Goal: Communication & Community: Answer question/provide support

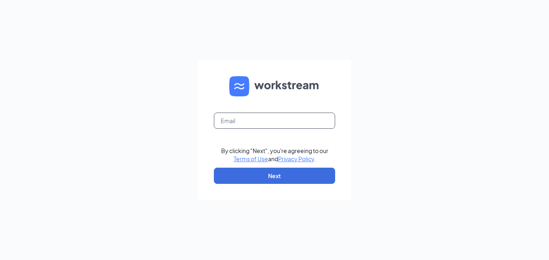
click at [242, 123] on input "text" at bounding box center [274, 120] width 121 height 16
type input "barbara.randolph@ihopsa.net"
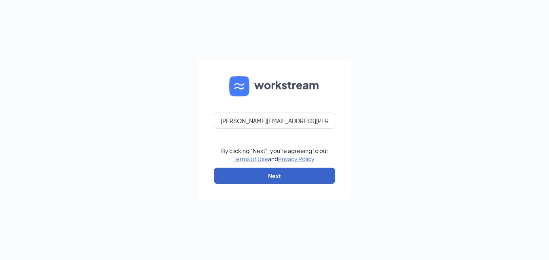
click at [251, 173] on button "Next" at bounding box center [274, 175] width 121 height 16
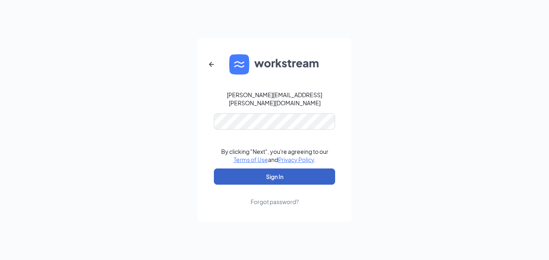
click at [287, 172] on button "Sign In" at bounding box center [274, 176] width 121 height 16
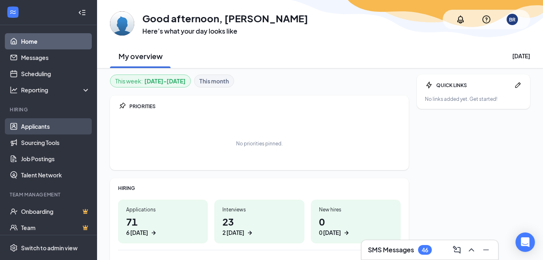
click at [56, 124] on link "Applicants" at bounding box center [55, 126] width 69 height 16
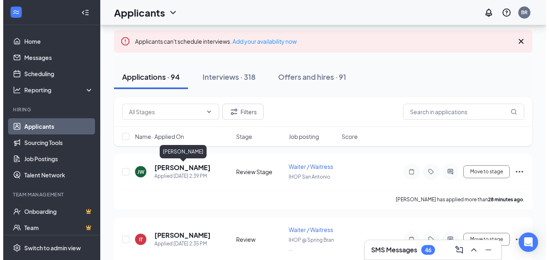
scroll to position [81, 0]
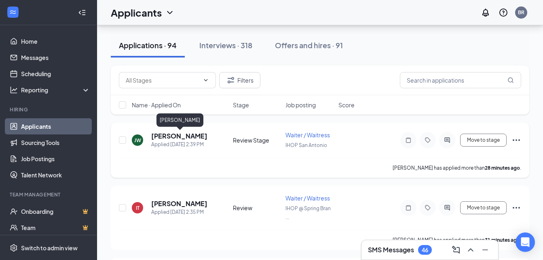
click at [178, 138] on h5 "Jonah Wilson-Leos" at bounding box center [179, 135] width 56 height 9
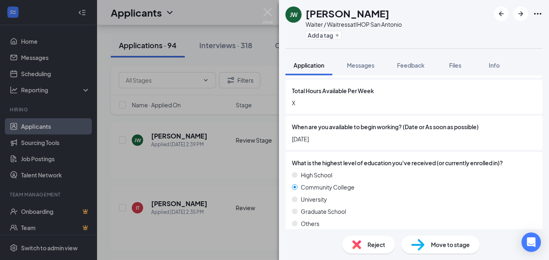
scroll to position [647, 0]
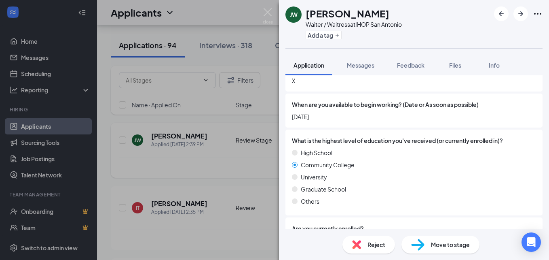
click at [193, 167] on div "JW Jonah Wilson-Leos Waiter / Waitress at IHOP San Antonio Add a tag Applicatio…" at bounding box center [274, 130] width 549 height 260
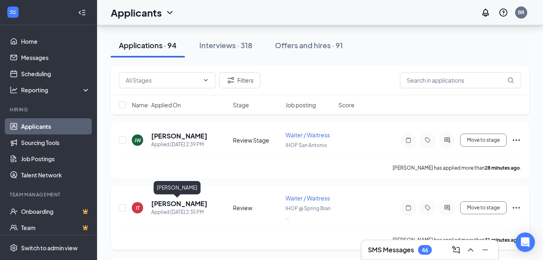
click at [171, 201] on h5 "Isabela Tapia" at bounding box center [179, 203] width 56 height 9
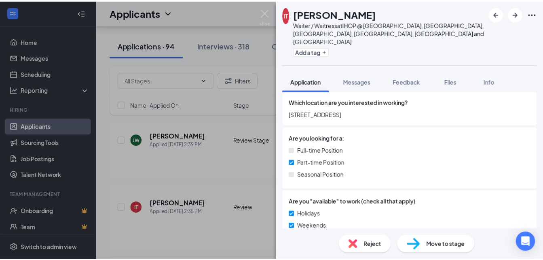
scroll to position [121, 0]
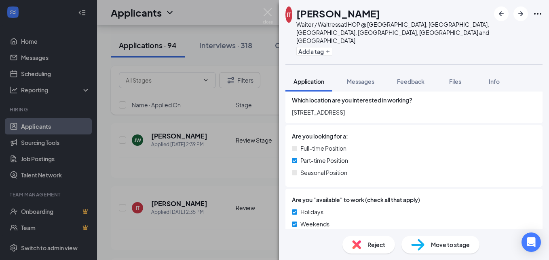
click at [183, 188] on div "IT Isabela Tapia Waiter / Waitress at IHOP @ Spring Branch, San Marcos, New Bra…" at bounding box center [274, 130] width 549 height 260
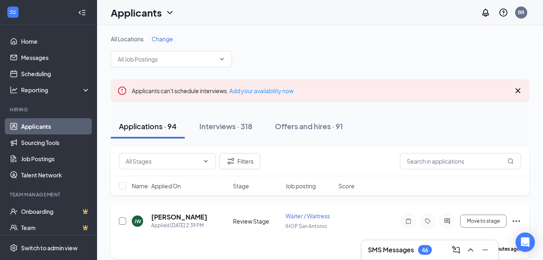
click at [121, 218] on input "checkbox" at bounding box center [122, 220] width 7 height 7
checkbox input "true"
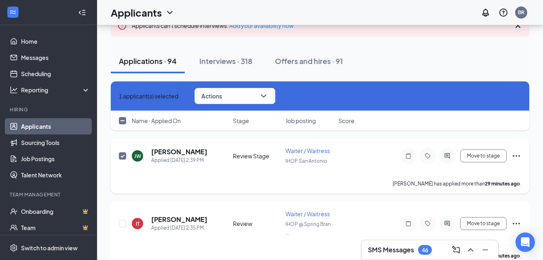
scroll to position [81, 0]
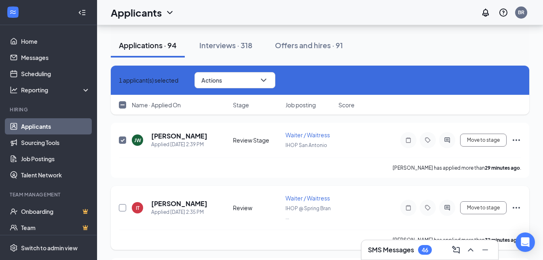
click at [122, 208] on input "checkbox" at bounding box center [122, 207] width 7 height 7
checkbox input "true"
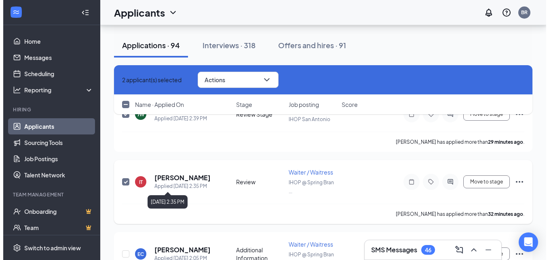
scroll to position [162, 0]
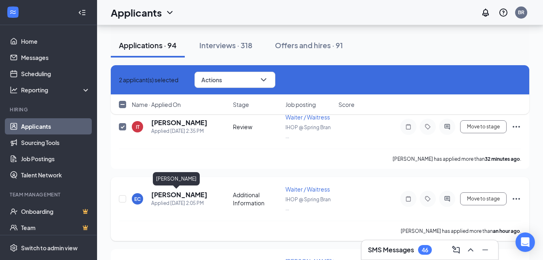
click at [171, 194] on h5 "Eva Calvert" at bounding box center [179, 194] width 56 height 9
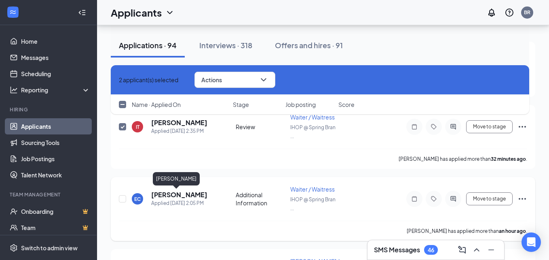
checkbox input "false"
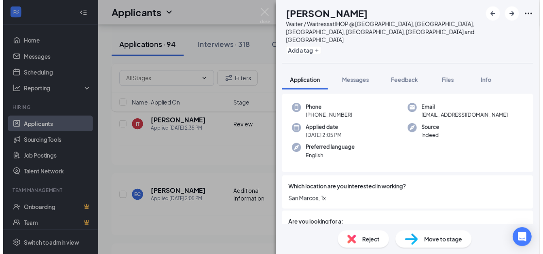
scroll to position [40, 0]
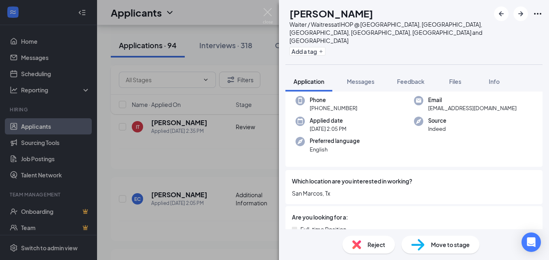
click at [151, 209] on div "EC Eva Calvert Waiter / Waitress at IHOP @ Spring Branch, San Marcos, New Braun…" at bounding box center [274, 130] width 549 height 260
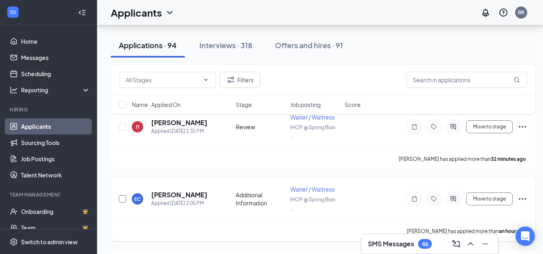
click at [121, 200] on input "checkbox" at bounding box center [122, 198] width 7 height 7
checkbox input "true"
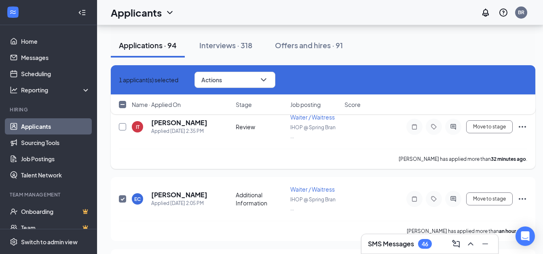
drag, startPoint x: 121, startPoint y: 127, endPoint x: 126, endPoint y: 128, distance: 4.5
click at [122, 127] on input "checkbox" at bounding box center [122, 126] width 7 height 7
checkbox input "true"
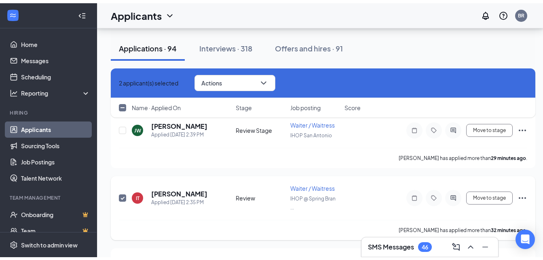
scroll to position [81, 0]
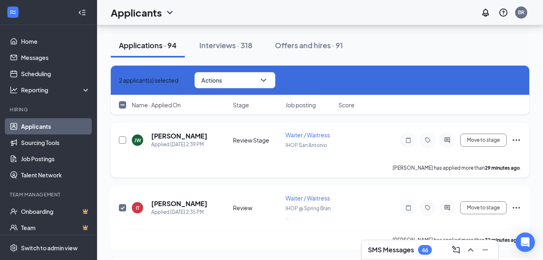
click at [122, 139] on input "checkbox" at bounding box center [122, 139] width 7 height 7
checkbox input "true"
click at [256, 80] on button "Actions" at bounding box center [234, 80] width 81 height 16
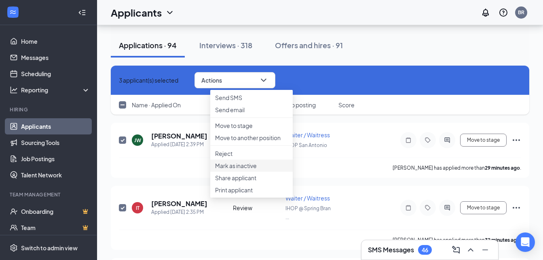
click at [251, 169] on p "Mark as inactive" at bounding box center [251, 165] width 73 height 8
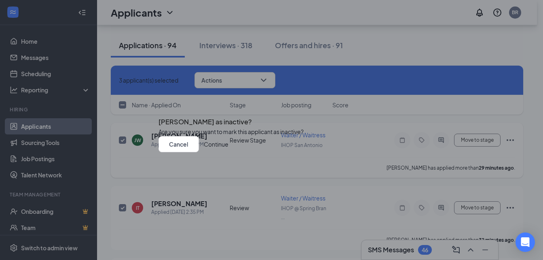
click at [228, 152] on button "Continue" at bounding box center [216, 144] width 25 height 16
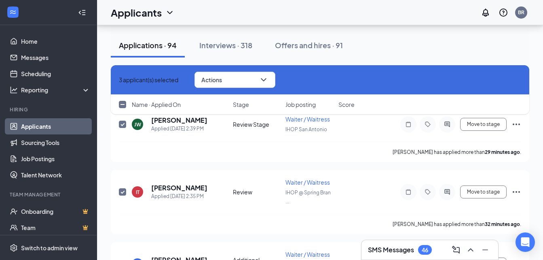
scroll to position [121, 0]
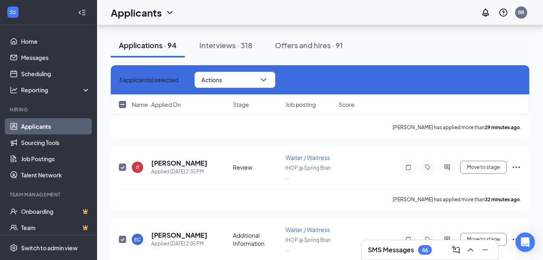
checkbox input "false"
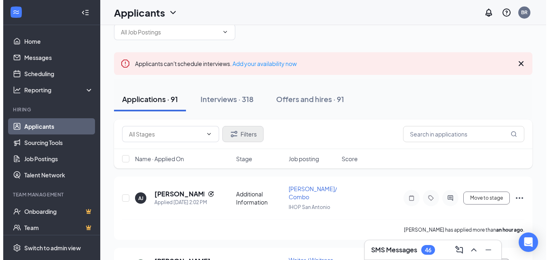
scroll to position [40, 0]
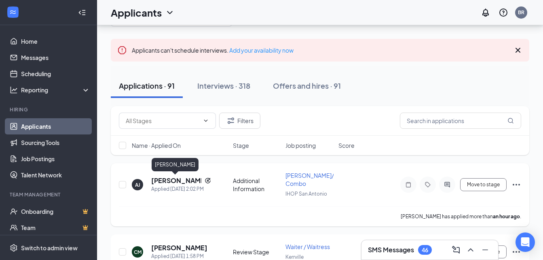
click at [167, 181] on h5 "[PERSON_NAME]" at bounding box center [176, 180] width 50 height 9
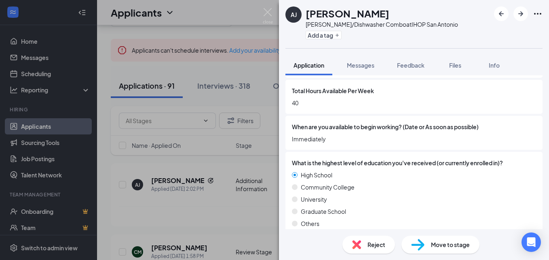
scroll to position [647, 0]
click at [359, 66] on span "Messages" at bounding box center [360, 64] width 27 height 7
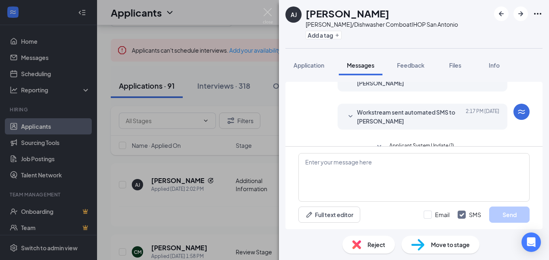
scroll to position [135, 0]
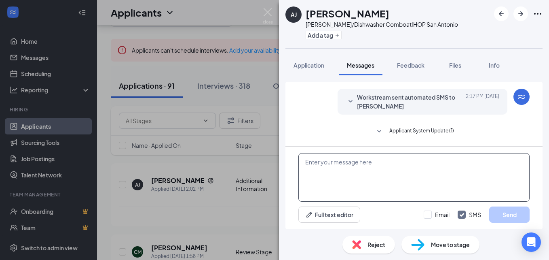
click at [353, 167] on textarea at bounding box center [413, 177] width 231 height 49
paste textarea "We have a new Applebee's IHOP location opening at 9911 I-H10 W, would you be in…"
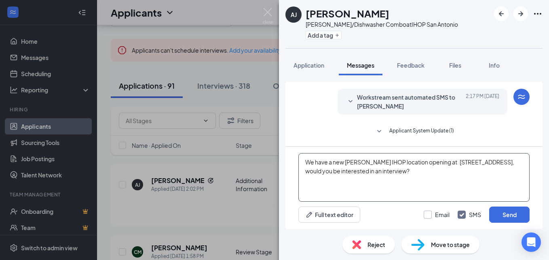
type textarea "We have a new Applebee's IHOP location opening at 9911 I-H10 W, would you be in…"
click at [431, 214] on input "Email" at bounding box center [437, 214] width 26 height 8
checkbox input "true"
click at [498, 214] on button "Send" at bounding box center [509, 214] width 40 height 16
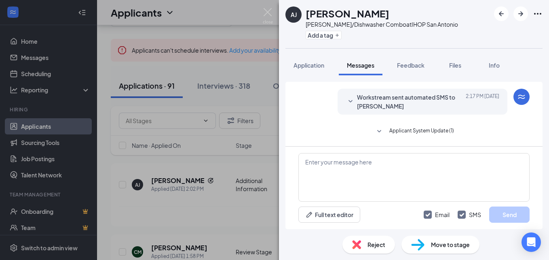
scroll to position [175, 0]
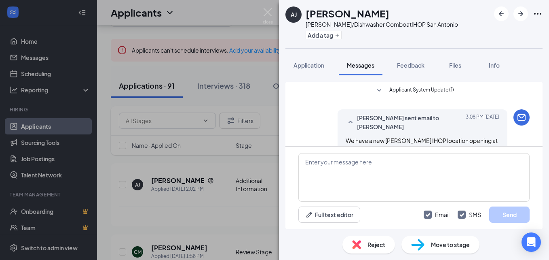
click at [201, 192] on div "AJ Angel jr Busser/Dishwasher Combo at IHOP San Antonio Add a tag Application M…" at bounding box center [274, 130] width 549 height 260
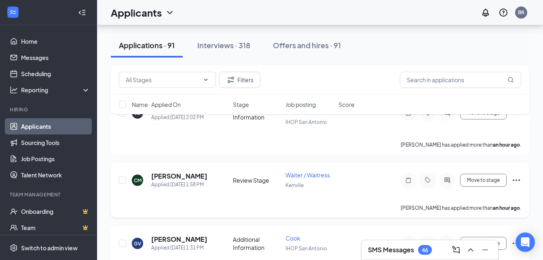
scroll to position [121, 0]
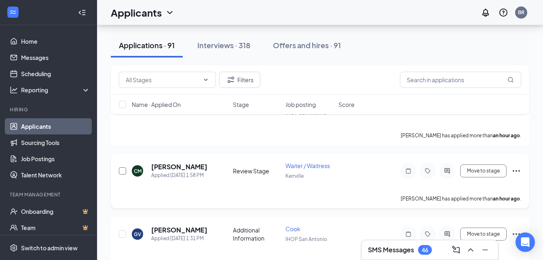
click at [122, 171] on input "checkbox" at bounding box center [122, 170] width 7 height 7
checkbox input "true"
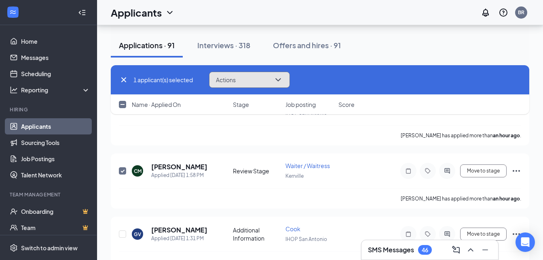
click at [265, 80] on button "Actions" at bounding box center [249, 80] width 81 height 16
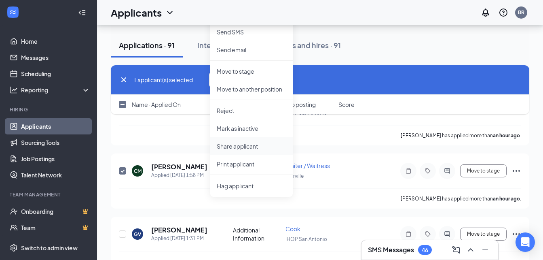
click at [257, 144] on p "Share applicant" at bounding box center [252, 146] width 70 height 8
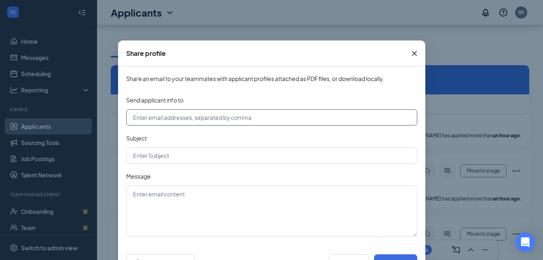
click at [156, 123] on input "text" at bounding box center [271, 117] width 291 height 16
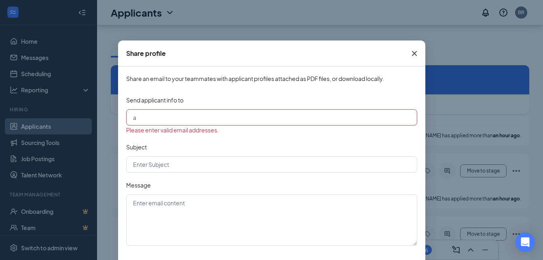
type input "ali.pishaki@ihopsa.net"
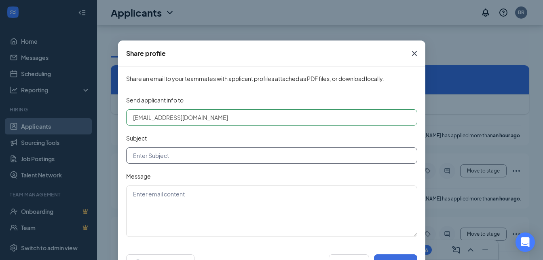
click at [165, 158] on input "text" at bounding box center [271, 155] width 291 height 16
type input "Kerrville applicant"
click at [186, 209] on textarea at bounding box center [271, 210] width 291 height 51
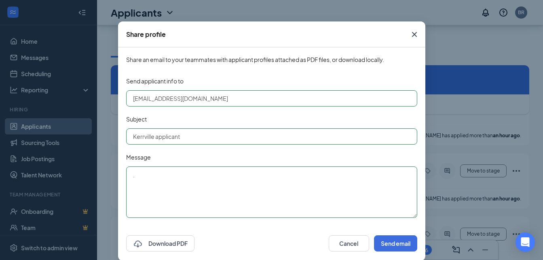
scroll to position [30, 0]
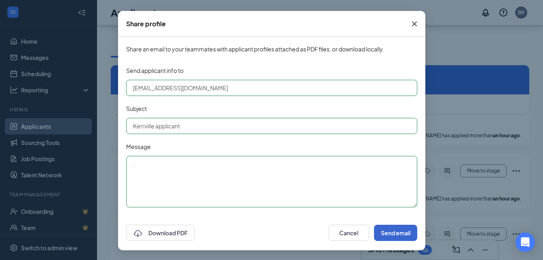
type textarea "."
click at [391, 230] on button "Send email" at bounding box center [395, 232] width 43 height 16
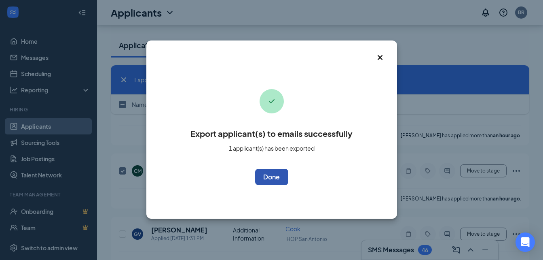
click at [276, 178] on button "OK" at bounding box center [271, 177] width 33 height 16
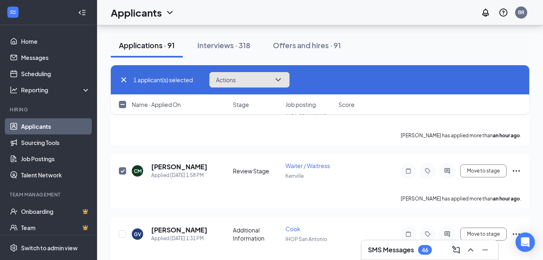
click at [251, 79] on button "Actions" at bounding box center [249, 80] width 81 height 16
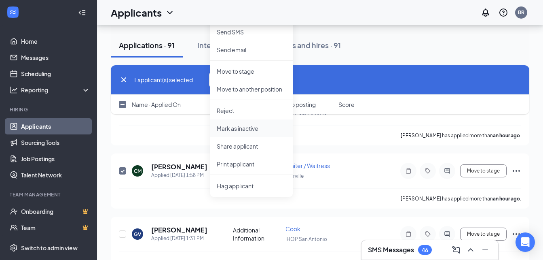
click at [251, 128] on p "Mark as inactive" at bounding box center [252, 128] width 70 height 8
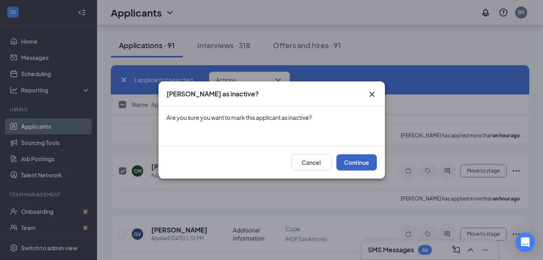
click at [354, 160] on button "Continue" at bounding box center [356, 162] width 40 height 16
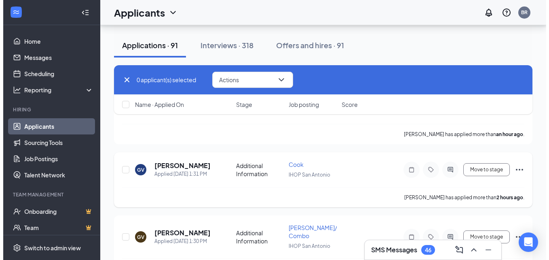
scroll to position [121, 0]
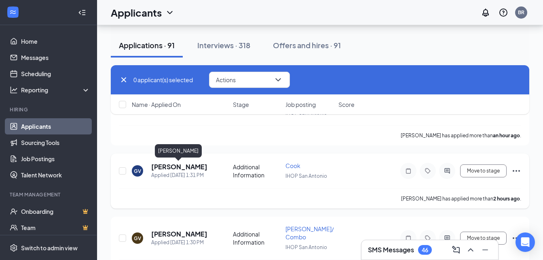
click at [188, 167] on h5 "George Vazquez" at bounding box center [179, 166] width 56 height 9
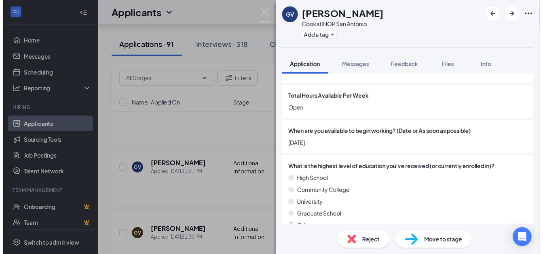
scroll to position [687, 0]
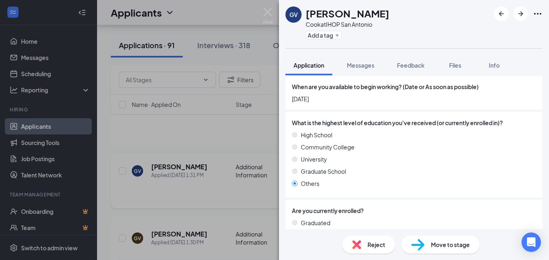
click at [212, 194] on div "GV George Vazquez Cook at IHOP San Antonio Add a tag Application Messages Feedb…" at bounding box center [274, 130] width 549 height 260
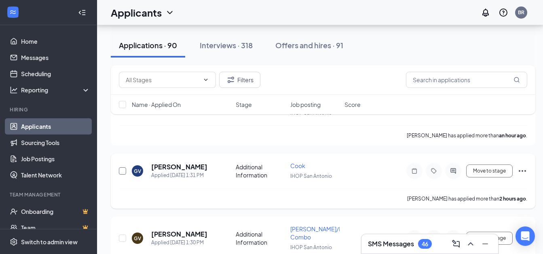
click at [123, 170] on input "checkbox" at bounding box center [122, 170] width 7 height 7
checkbox input "true"
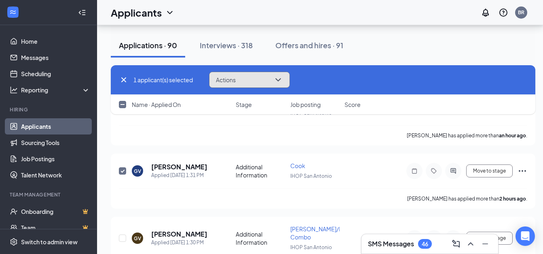
click at [243, 78] on button "Actions" at bounding box center [249, 80] width 81 height 16
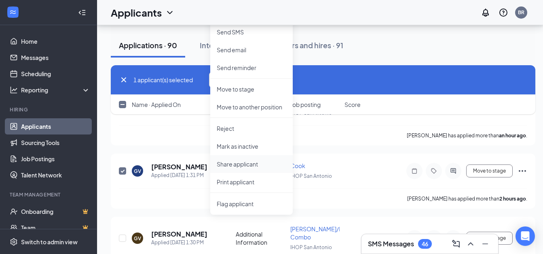
click at [256, 162] on p "Share applicant" at bounding box center [252, 164] width 70 height 8
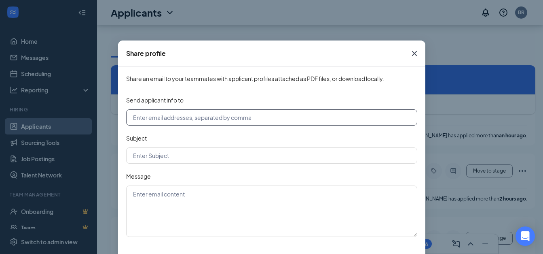
click at [189, 113] on input "text" at bounding box center [271, 117] width 291 height 16
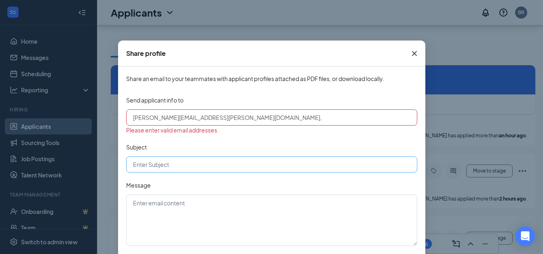
type input "robert.morales@ihopsa.net,ruth.saunders@ihopsa.net"
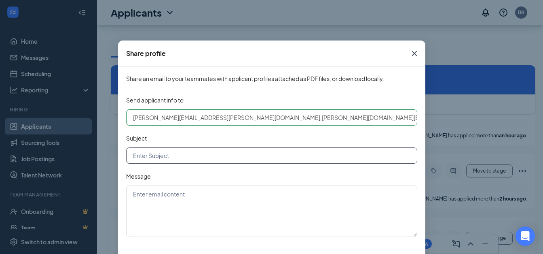
click at [167, 155] on input "text" at bounding box center [271, 155] width 291 height 16
type input "3287 applicant"
click at [175, 200] on textarea at bounding box center [271, 210] width 291 height 51
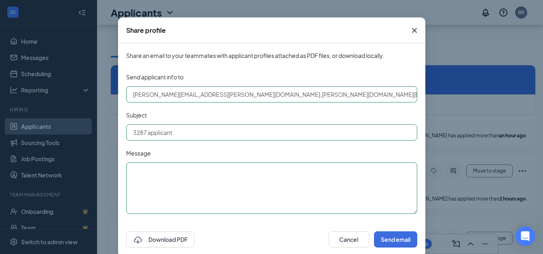
scroll to position [36, 0]
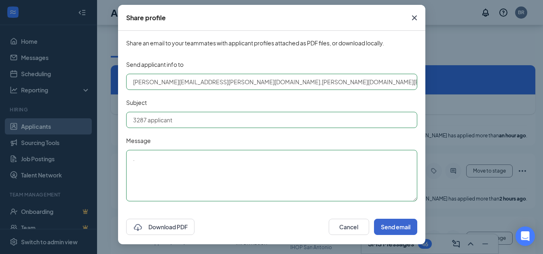
type textarea "."
click at [386, 224] on button "Send email" at bounding box center [395, 226] width 43 height 16
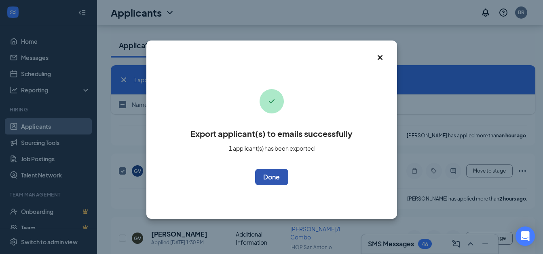
click at [281, 175] on button "OK" at bounding box center [271, 177] width 33 height 16
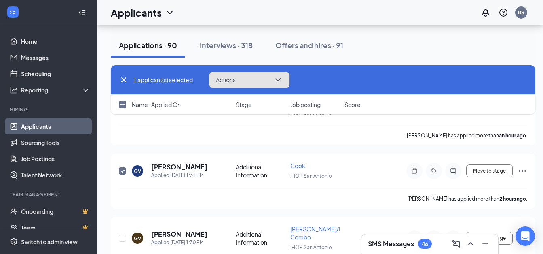
click at [273, 84] on button "Actions" at bounding box center [249, 80] width 81 height 16
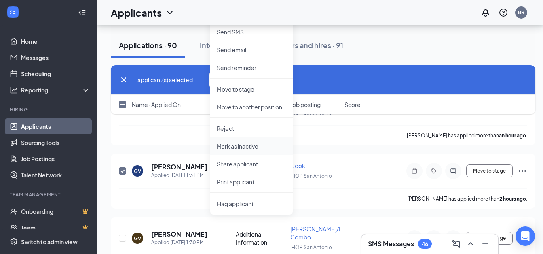
click at [256, 146] on p "Mark as inactive" at bounding box center [252, 146] width 70 height 8
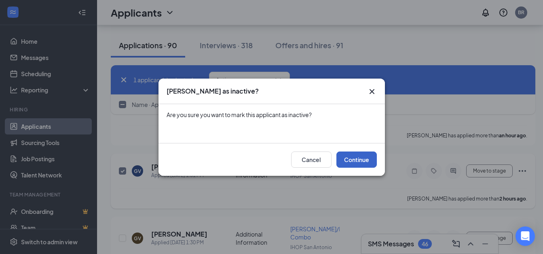
click at [358, 163] on button "Continue" at bounding box center [356, 159] width 40 height 16
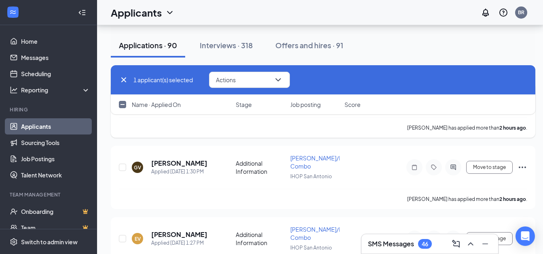
scroll to position [202, 0]
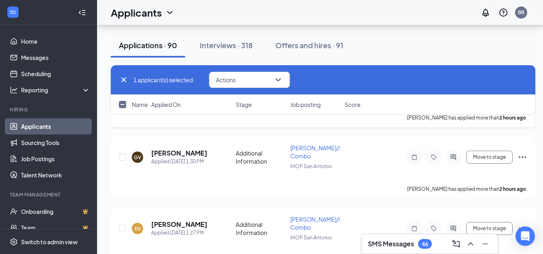
checkbox input "false"
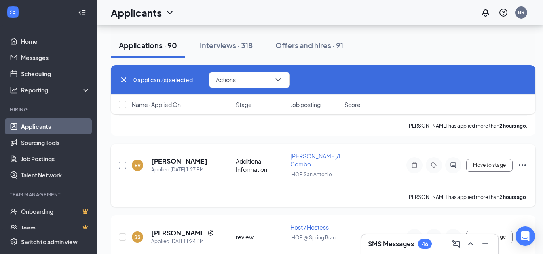
click at [121, 166] on input "checkbox" at bounding box center [122, 164] width 7 height 7
click at [123, 165] on input "checkbox" at bounding box center [122, 164] width 7 height 7
checkbox input "false"
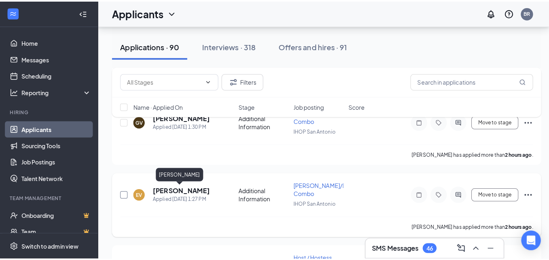
scroll to position [162, 0]
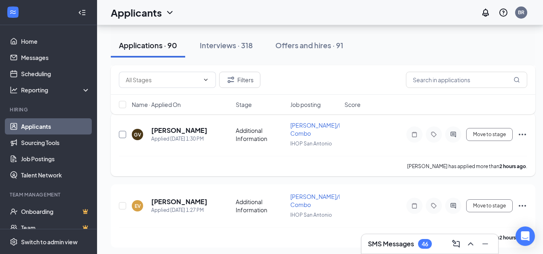
click at [124, 134] on input "checkbox" at bounding box center [122, 134] width 7 height 7
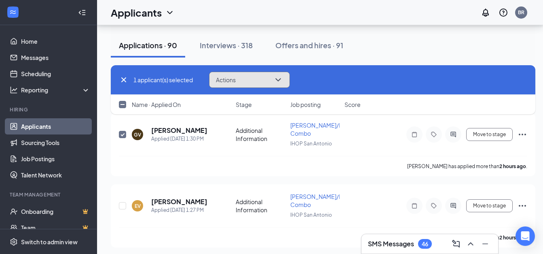
click at [230, 79] on span "Actions" at bounding box center [226, 80] width 20 height 6
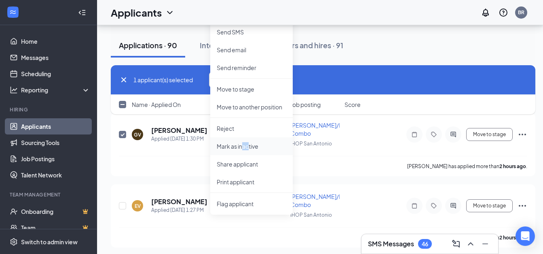
drag, startPoint x: 248, startPoint y: 152, endPoint x: 249, endPoint y: 147, distance: 5.0
click at [249, 147] on p "Mark as inactive" at bounding box center [252, 146] width 70 height 8
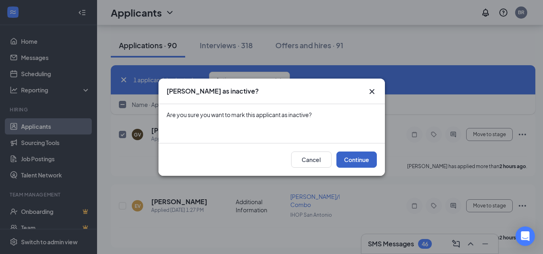
click at [356, 158] on button "Continue" at bounding box center [356, 159] width 40 height 16
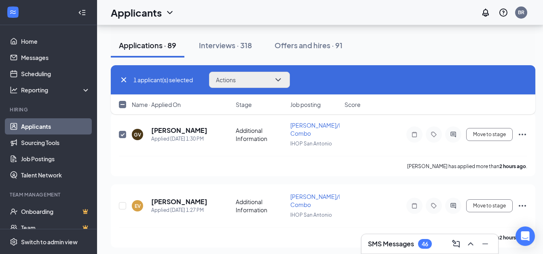
checkbox input "false"
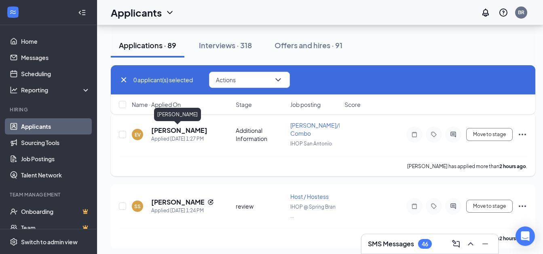
click at [169, 129] on h5 "[PERSON_NAME]" at bounding box center [179, 130] width 56 height 9
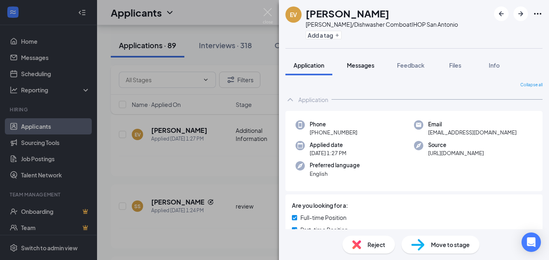
click at [355, 66] on span "Messages" at bounding box center [360, 64] width 27 height 7
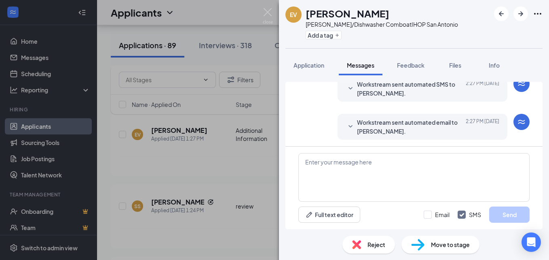
scroll to position [187, 0]
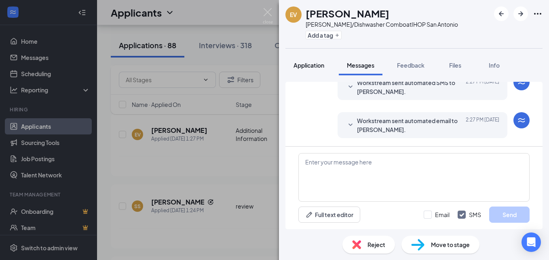
click at [311, 65] on span "Application" at bounding box center [309, 64] width 31 height 7
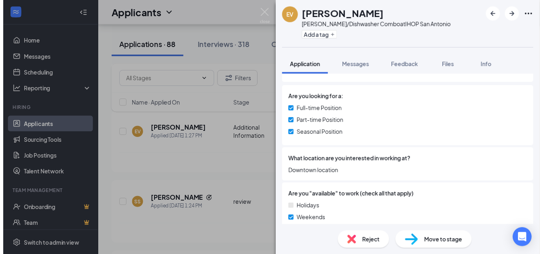
scroll to position [121, 0]
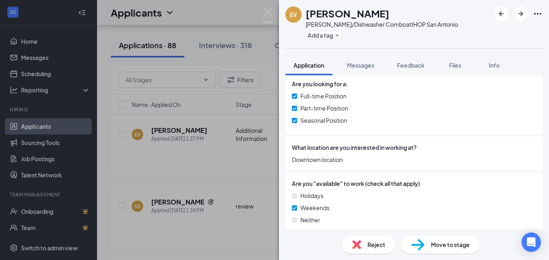
click at [175, 173] on div "EV Elizabeth Valle Busser/Dishwasher Combo at IHOP San Antonio Add a tag Applic…" at bounding box center [274, 130] width 549 height 260
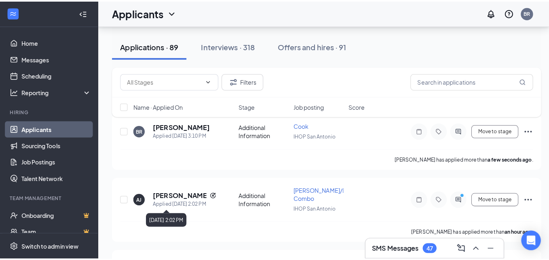
scroll to position [81, 0]
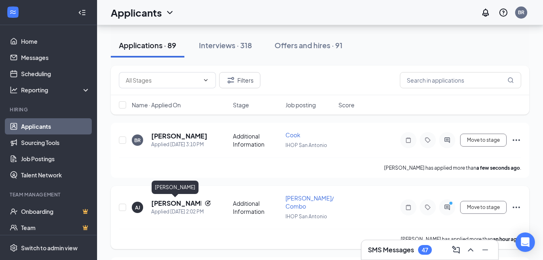
click at [161, 203] on h5 "Angel jr" at bounding box center [176, 203] width 50 height 9
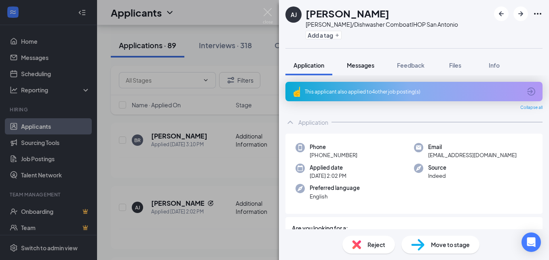
click at [358, 63] on span "Messages" at bounding box center [360, 64] width 27 height 7
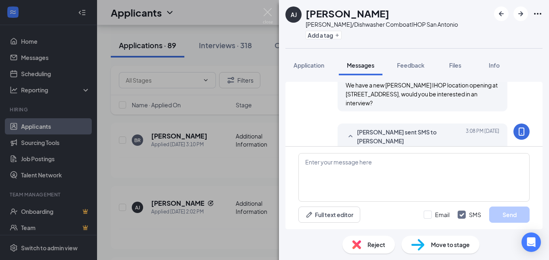
scroll to position [280, 0]
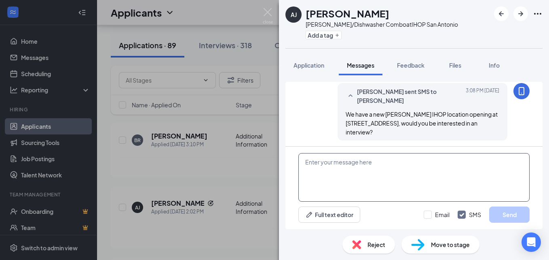
click at [322, 170] on textarea at bounding box center [413, 177] width 231 height 49
click at [309, 161] on textarea "are you available tomorrow for an interview?" at bounding box center [413, 177] width 231 height 49
click at [423, 163] on textarea "Are you available [DATE] for an interview?" at bounding box center [413, 177] width 231 height 49
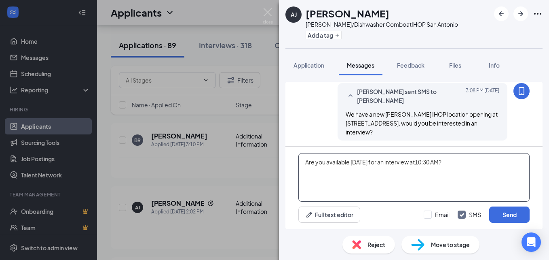
click at [424, 162] on textarea "Are you available tomorrow for an interview at10:30 AM?" at bounding box center [413, 177] width 231 height 49
click at [423, 162] on textarea "Are you available tomorrow for an interview at10:30 AM?" at bounding box center [413, 177] width 231 height 49
click at [425, 160] on textarea "Are you available tomorrow for an interview at10:30 AM?" at bounding box center [413, 177] width 231 height 49
type textarea "Are you available tomorrow for an interview atn10:30 AM?"
drag, startPoint x: 429, startPoint y: 213, endPoint x: 459, endPoint y: 212, distance: 29.2
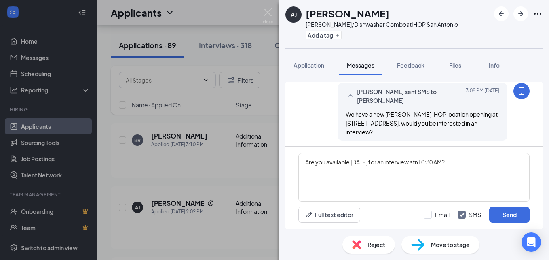
click at [429, 213] on input "Email" at bounding box center [437, 214] width 26 height 8
checkbox input "true"
click at [520, 212] on button "Send" at bounding box center [509, 214] width 40 height 16
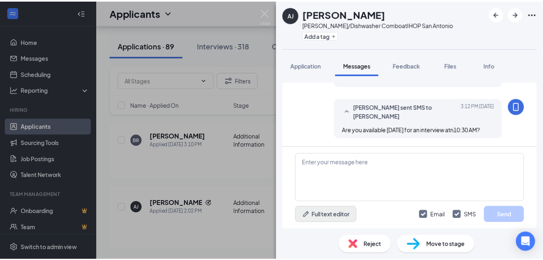
scroll to position [457, 0]
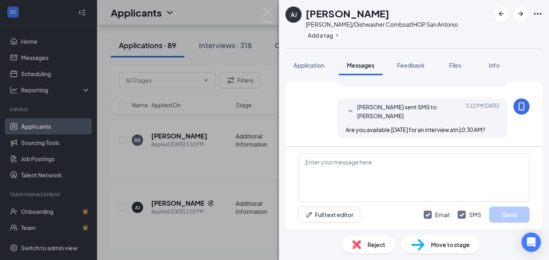
click at [239, 177] on div "AJ Angel jr Busser/Dishwasher Combo at IHOP San Antonio Add a tag Application M…" at bounding box center [274, 130] width 549 height 260
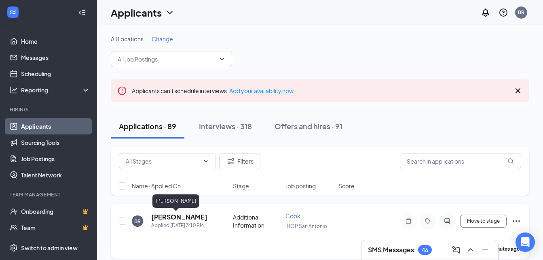
click at [173, 216] on h5 "[PERSON_NAME]" at bounding box center [179, 216] width 56 height 9
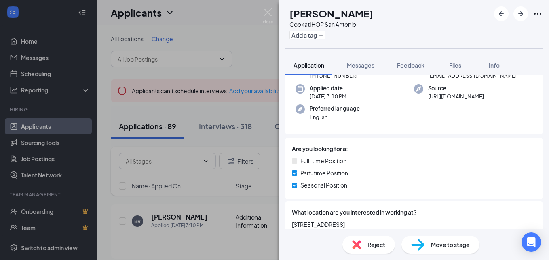
scroll to position [81, 0]
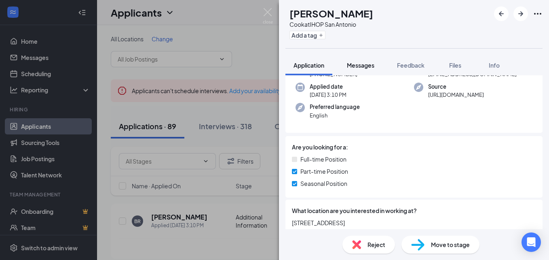
click at [353, 64] on span "Messages" at bounding box center [360, 64] width 27 height 7
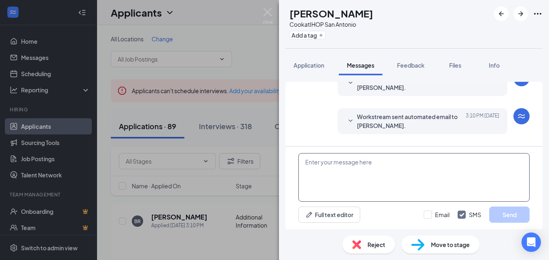
scroll to position [73, 0]
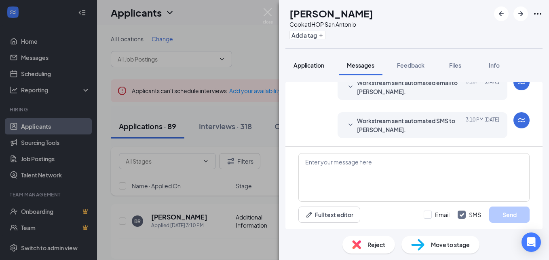
click at [320, 66] on span "Application" at bounding box center [309, 64] width 31 height 7
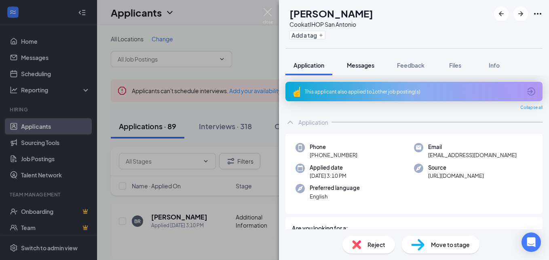
click at [361, 64] on span "Messages" at bounding box center [360, 64] width 27 height 7
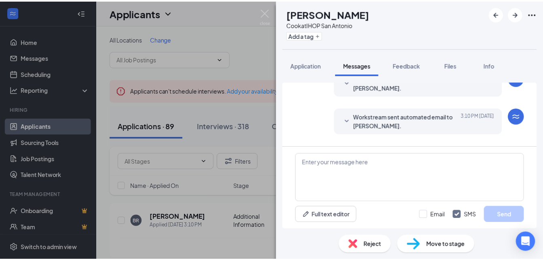
scroll to position [73, 0]
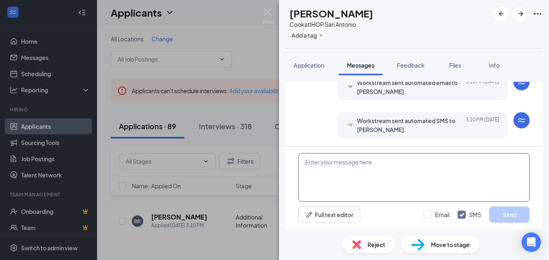
click at [339, 168] on textarea at bounding box center [413, 177] width 231 height 49
paste textarea "We have a new [PERSON_NAME] IHOP location opening at [STREET_ADDRESS], would yo…"
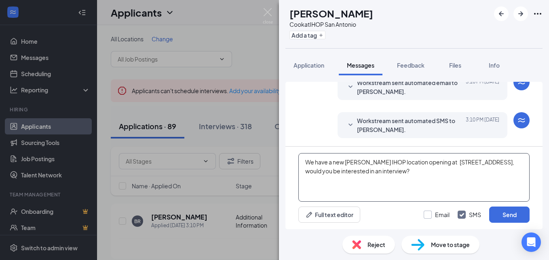
type textarea "We have a new [PERSON_NAME] IHOP location opening at [STREET_ADDRESS], would yo…"
click at [430, 214] on input "Email" at bounding box center [437, 214] width 26 height 8
checkbox input "true"
click at [505, 211] on button "Send" at bounding box center [509, 214] width 40 height 16
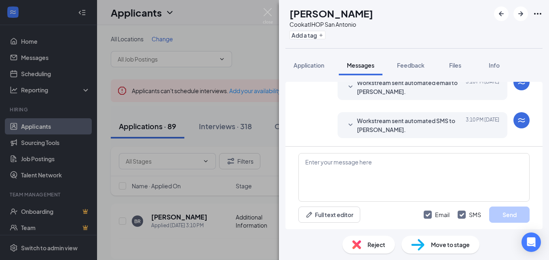
click at [185, 180] on div "BR Bella Rush Cook at IHOP San Antonio Add a tag Application Messages Feedback …" at bounding box center [274, 130] width 549 height 260
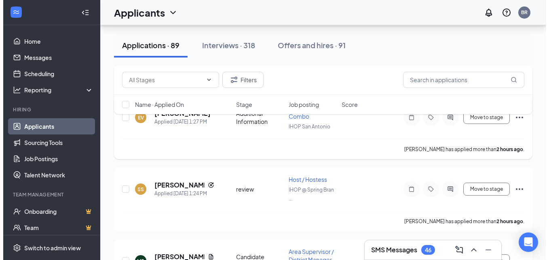
scroll to position [243, 0]
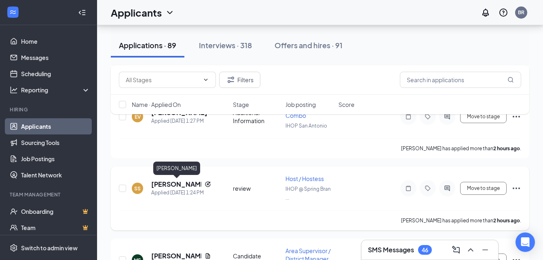
click at [173, 186] on h5 "Selena Silva" at bounding box center [176, 184] width 50 height 9
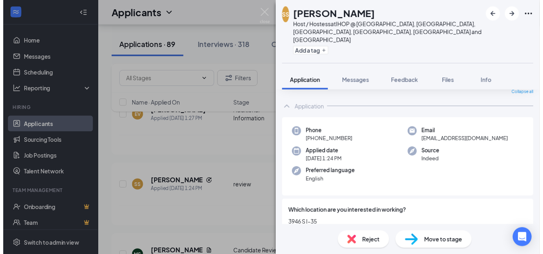
scroll to position [121, 0]
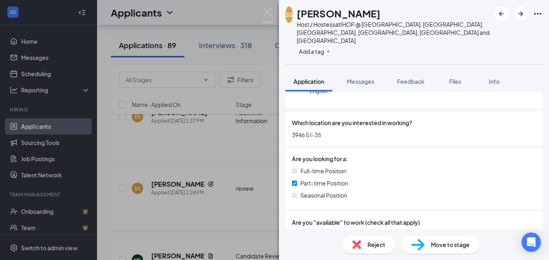
drag, startPoint x: 221, startPoint y: 186, endPoint x: 208, endPoint y: 189, distance: 13.2
click at [215, 188] on div "SS Selena Silva Host / Hostess at IHOP @ Spring Branch, San Marcos, New Braunfe…" at bounding box center [274, 130] width 549 height 260
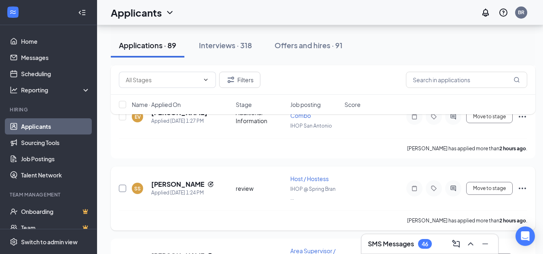
click at [120, 188] on input "checkbox" at bounding box center [122, 187] width 7 height 7
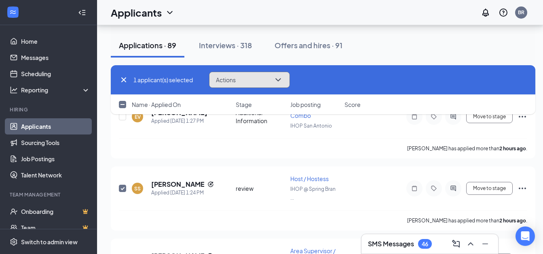
click at [243, 78] on button "Actions" at bounding box center [249, 80] width 81 height 16
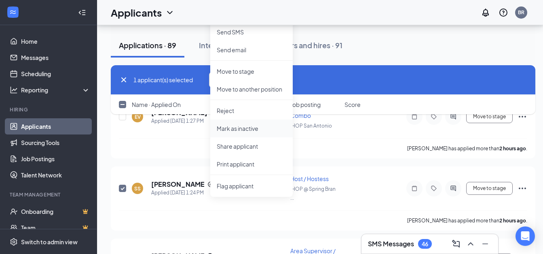
click at [247, 125] on p "Mark as inactive" at bounding box center [252, 128] width 70 height 8
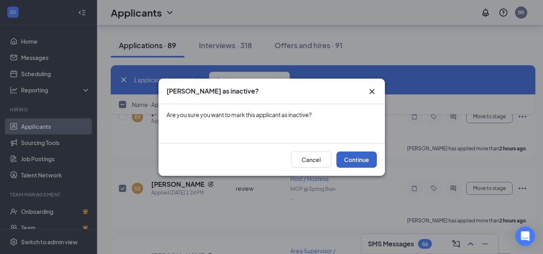
click at [365, 157] on button "Continue" at bounding box center [356, 159] width 40 height 16
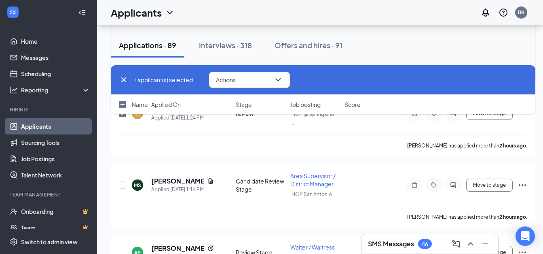
scroll to position [323, 0]
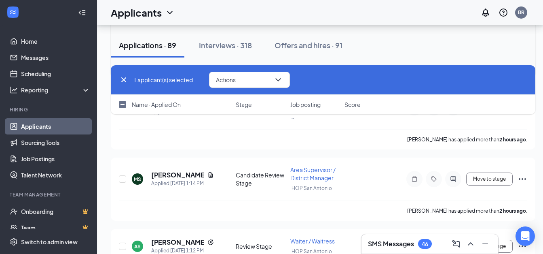
checkbox input "false"
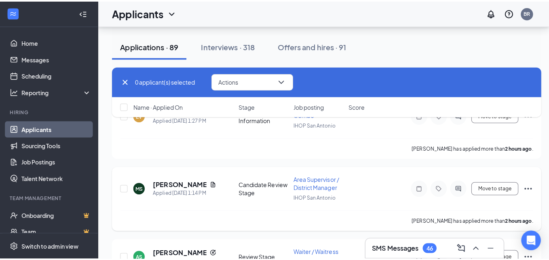
scroll to position [243, 0]
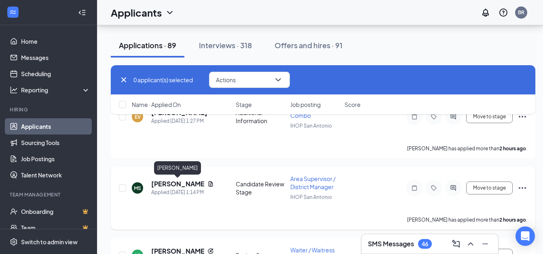
click at [182, 183] on h5 "[PERSON_NAME]" at bounding box center [177, 183] width 53 height 9
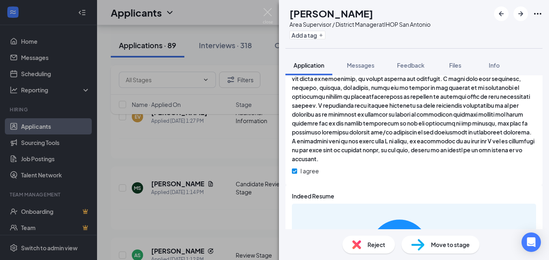
scroll to position [414, 0]
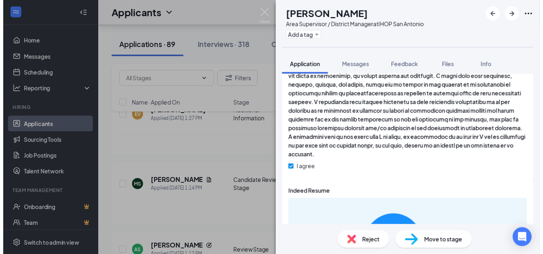
scroll to position [412, 0]
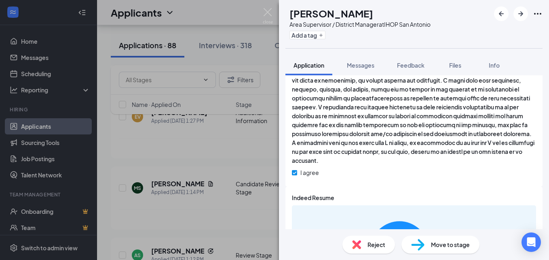
click at [170, 207] on div "MS Melissa Saenz Area Supervisor / District Manager at IHOP San Antonio Add a t…" at bounding box center [274, 130] width 549 height 260
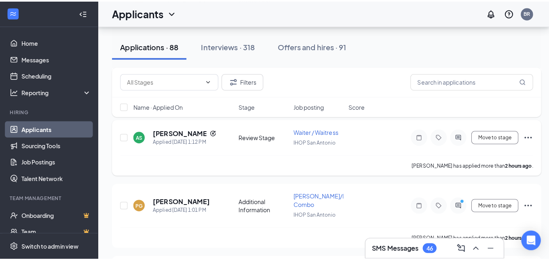
scroll to position [364, 0]
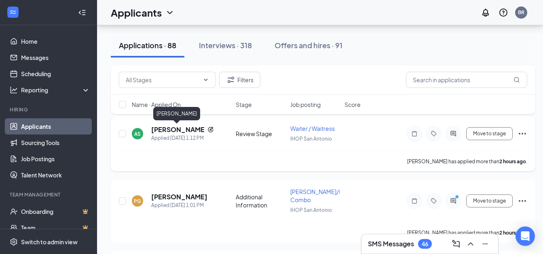
click at [163, 127] on h5 "ariel salazar" at bounding box center [177, 129] width 53 height 9
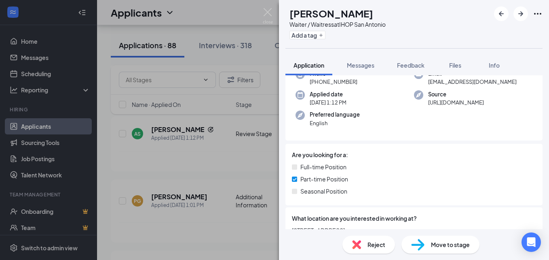
scroll to position [121, 0]
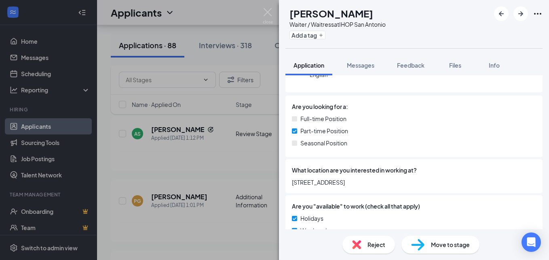
click at [198, 172] on div "AS ariel salazar Waiter / Waitress at IHOP San Antonio Add a tag Application Me…" at bounding box center [274, 130] width 549 height 260
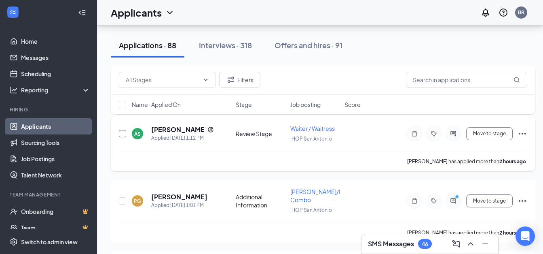
click at [122, 134] on input "checkbox" at bounding box center [122, 133] width 7 height 7
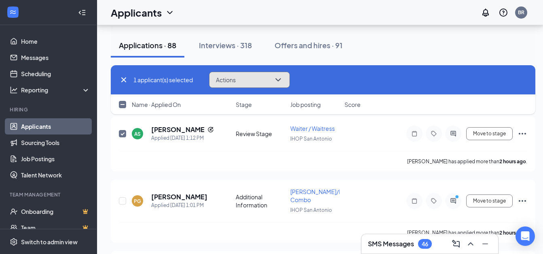
click at [230, 79] on span "Actions" at bounding box center [226, 80] width 20 height 6
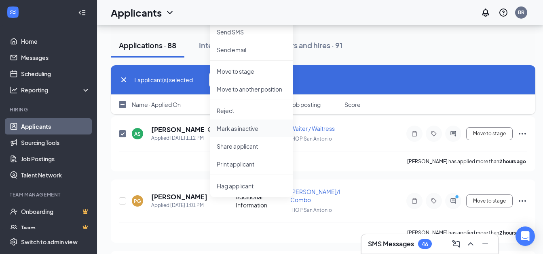
click at [231, 128] on p "Mark as inactive" at bounding box center [252, 128] width 70 height 8
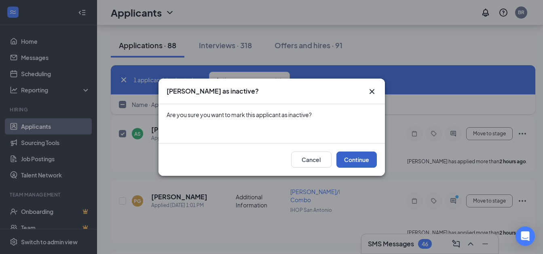
click at [361, 157] on button "Continue" at bounding box center [356, 159] width 40 height 16
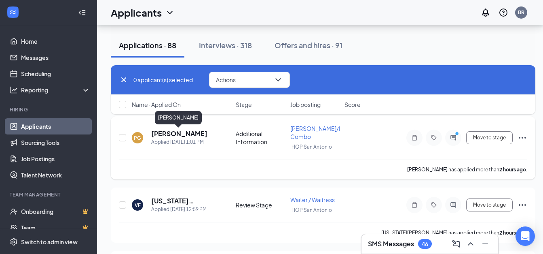
click at [178, 133] on h5 "Patricia Guevara" at bounding box center [179, 133] width 56 height 9
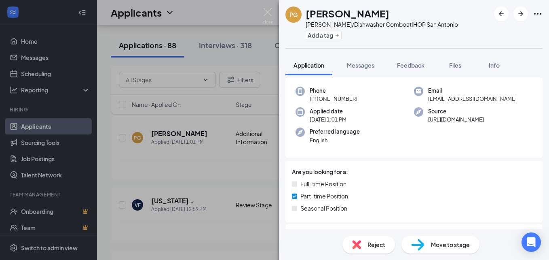
scroll to position [81, 0]
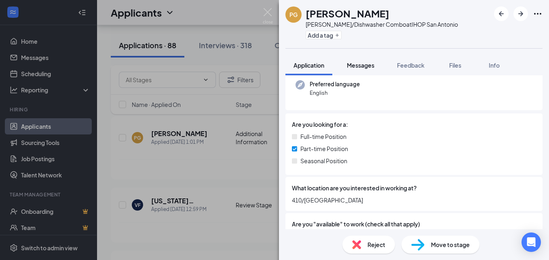
click at [366, 65] on span "Messages" at bounding box center [360, 64] width 27 height 7
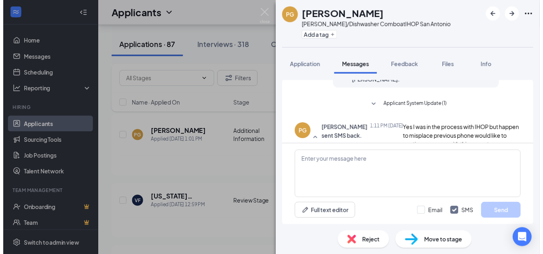
scroll to position [158, 0]
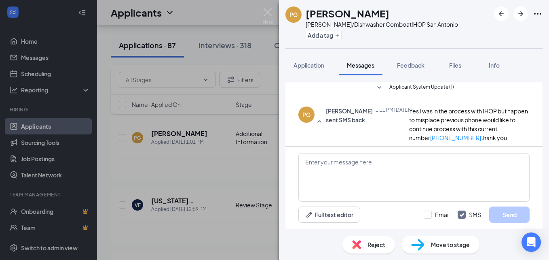
click at [191, 177] on div "PG Patricia Guevara Busser/Dishwasher Combo at IHOP San Antonio Add a tag Appli…" at bounding box center [274, 130] width 549 height 260
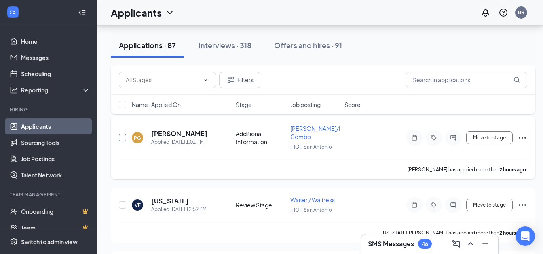
click at [120, 137] on input "checkbox" at bounding box center [122, 137] width 7 height 7
checkbox input "true"
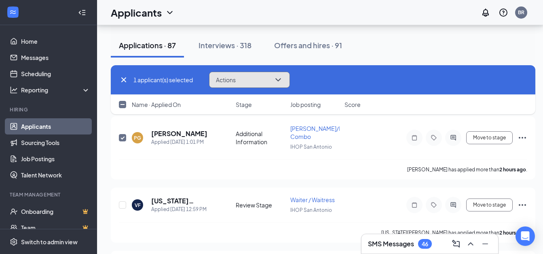
click at [258, 81] on button "Actions" at bounding box center [249, 80] width 81 height 16
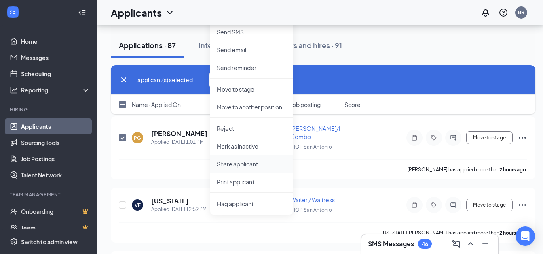
click at [249, 162] on p "Share applicant" at bounding box center [252, 164] width 70 height 8
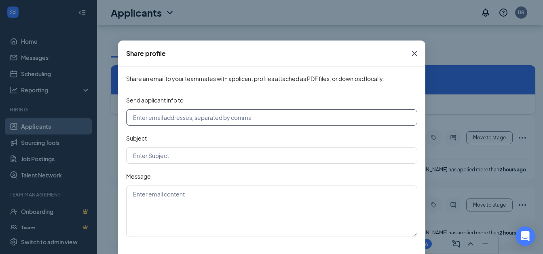
click at [190, 116] on input "text" at bounding box center [271, 117] width 291 height 16
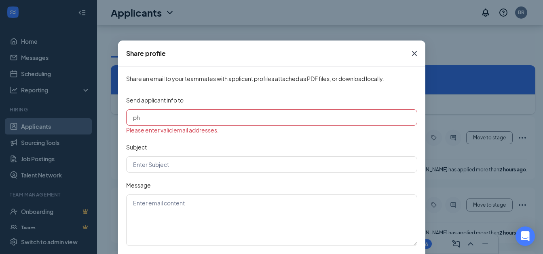
type input "phillmeisner@gmail.com"
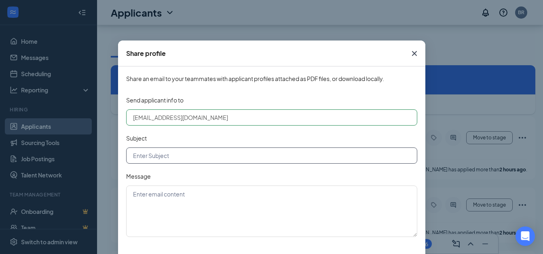
click at [185, 154] on input "text" at bounding box center [271, 155] width 291 height 16
type input "1955 applicant"
click at [167, 196] on textarea at bounding box center [271, 210] width 291 height 51
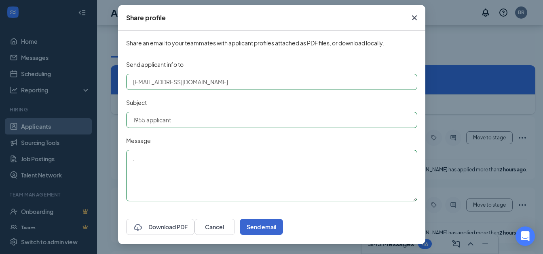
type textarea "."
click at [283, 224] on button "Send email" at bounding box center [261, 226] width 43 height 16
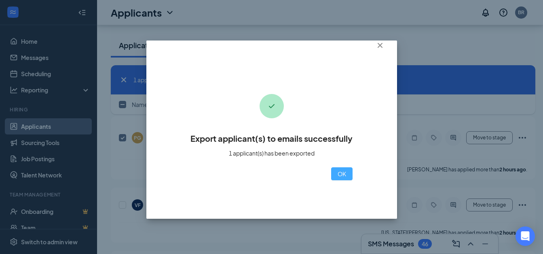
click at [331, 178] on button "OK" at bounding box center [341, 173] width 21 height 13
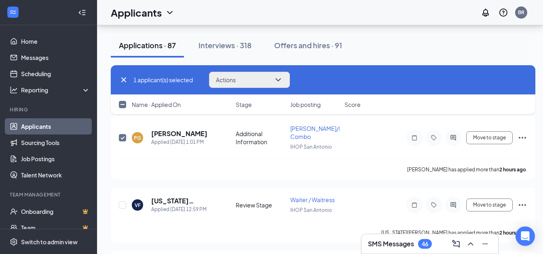
click at [241, 80] on button "Actions" at bounding box center [249, 80] width 81 height 16
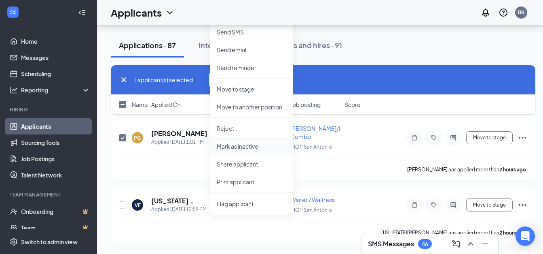
click at [246, 144] on p "Mark as inactive" at bounding box center [252, 146] width 70 height 8
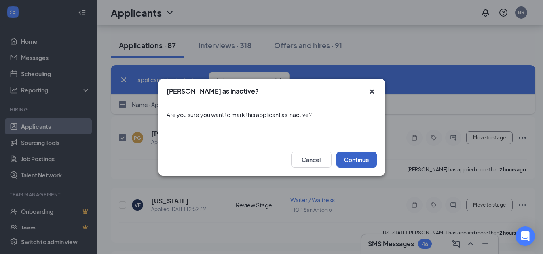
click at [364, 157] on button "Continue" at bounding box center [356, 159] width 40 height 16
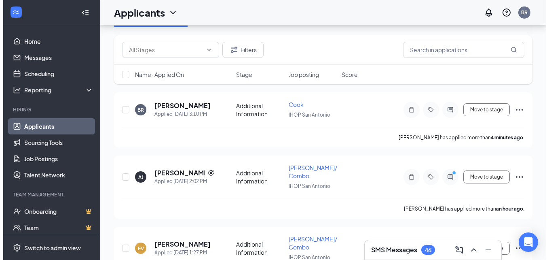
scroll to position [121, 0]
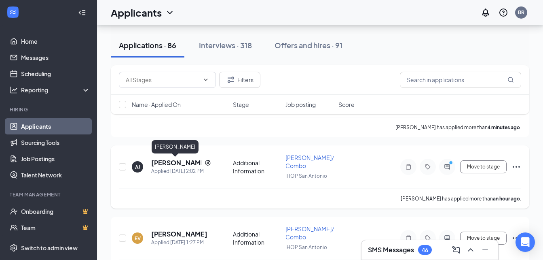
click at [170, 162] on h5 "[PERSON_NAME]" at bounding box center [176, 162] width 50 height 9
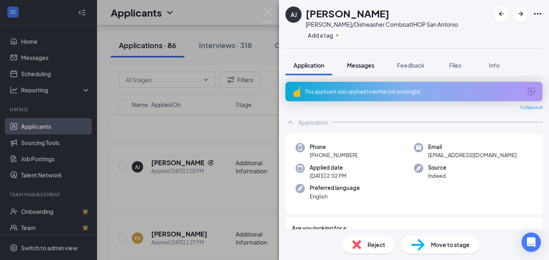
click at [364, 66] on span "Messages" at bounding box center [360, 64] width 27 height 7
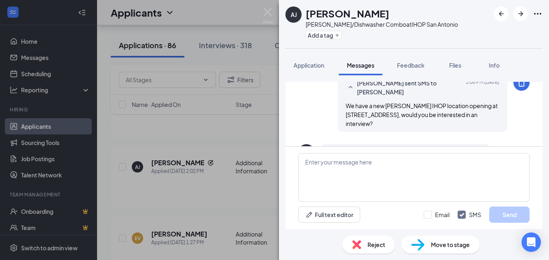
scroll to position [401, 0]
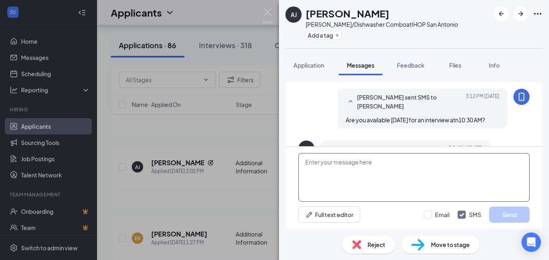
click at [325, 163] on textarea at bounding box center [413, 177] width 231 height 49
drag, startPoint x: 317, startPoint y: 171, endPoint x: 311, endPoint y: 159, distance: 13.7
click at [311, 159] on textarea "I am doing interviews at a near by IHOP 6031 IH-10" at bounding box center [413, 177] width 231 height 49
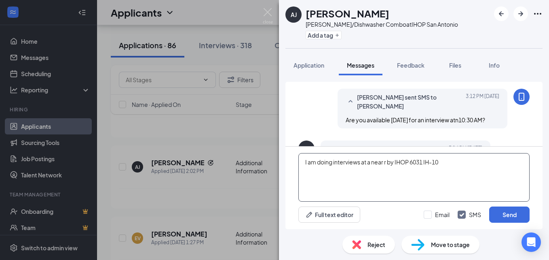
click at [387, 163] on textarea "I am doing interviews at a near r by IHOP 6031 IH-10" at bounding box center [413, 177] width 231 height 49
click at [398, 188] on textarea "I am doing interviews at a near by IHOP 6031 IH-10" at bounding box center [413, 177] width 231 height 49
type textarea "I am doing interviews at a near by IHOP 6031 IH-10"
click at [430, 216] on input "Email" at bounding box center [437, 214] width 26 height 8
checkbox input "true"
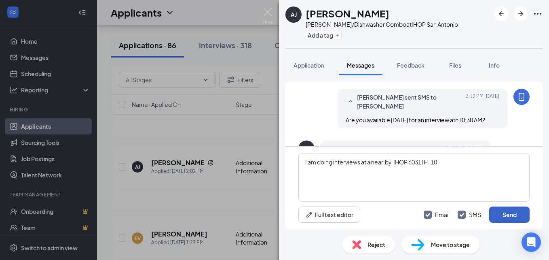
click at [515, 217] on button "Send" at bounding box center [509, 214] width 40 height 16
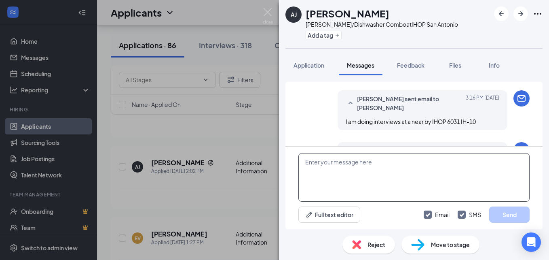
scroll to position [496, 0]
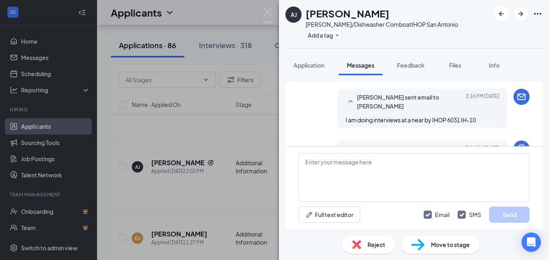
click at [188, 188] on div "AJ Angel jr Busser/Dishwasher Combo at IHOP San Antonio Add a tag Application M…" at bounding box center [274, 130] width 549 height 260
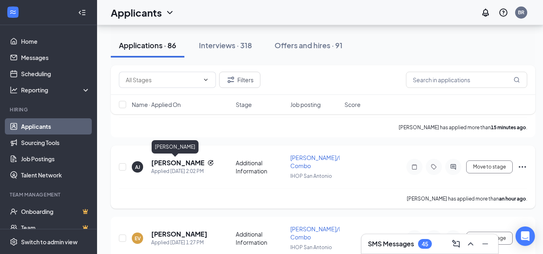
click at [166, 164] on h5 "Angel jr" at bounding box center [177, 162] width 53 height 9
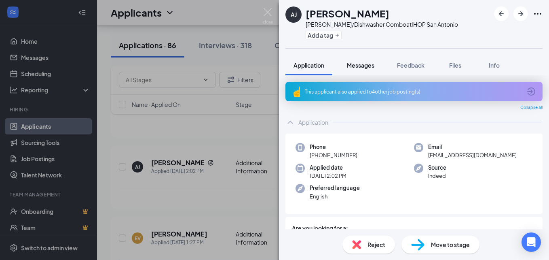
click at [366, 66] on span "Messages" at bounding box center [360, 64] width 27 height 7
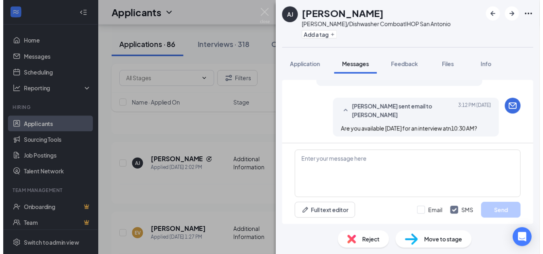
scroll to position [279, 0]
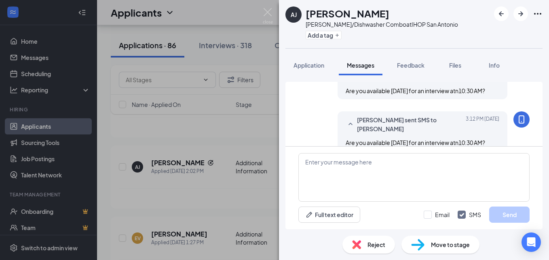
click at [220, 196] on div "AJ Angel jr Busser/Dishwasher Combo at IHOP San Antonio Add a tag Application M…" at bounding box center [274, 130] width 549 height 260
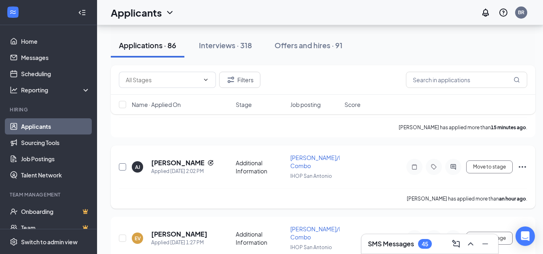
click at [123, 166] on input "checkbox" at bounding box center [122, 166] width 7 height 7
checkbox input "true"
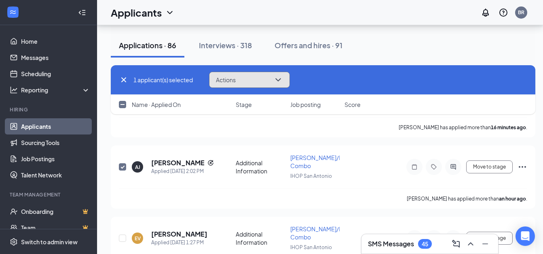
click at [226, 75] on button "Actions" at bounding box center [249, 80] width 81 height 16
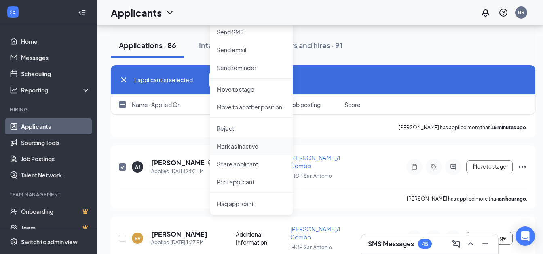
click at [254, 144] on p "Mark as inactive" at bounding box center [252, 146] width 70 height 8
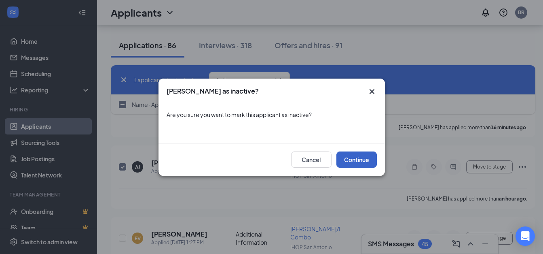
click at [367, 158] on button "Continue" at bounding box center [356, 159] width 40 height 16
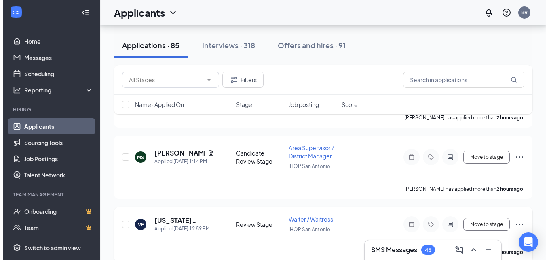
scroll to position [243, 0]
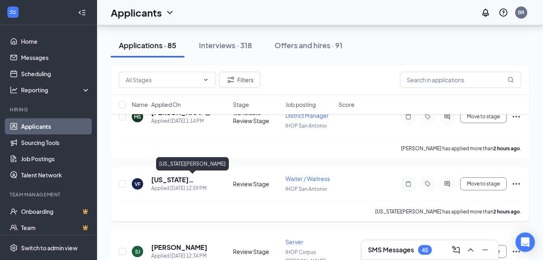
click at [187, 180] on h5 "[US_STATE][PERSON_NAME]" at bounding box center [181, 179] width 60 height 9
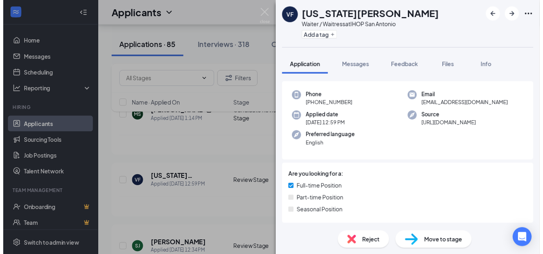
scroll to position [81, 0]
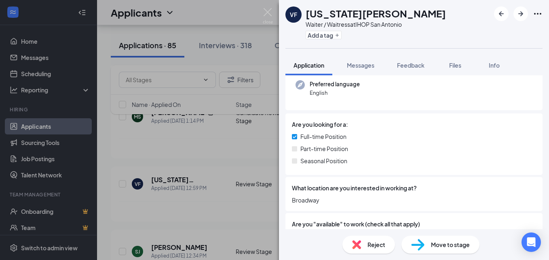
click at [194, 163] on div "VF [US_STATE][PERSON_NAME] / Waitress at IHOP San Antonio Add a tag Application…" at bounding box center [274, 130] width 549 height 260
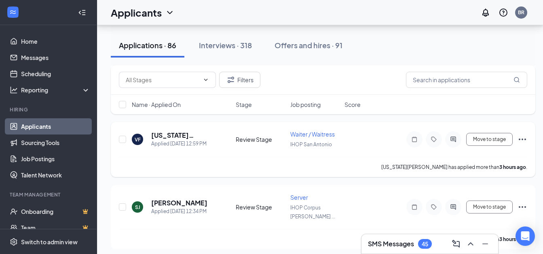
scroll to position [364, 0]
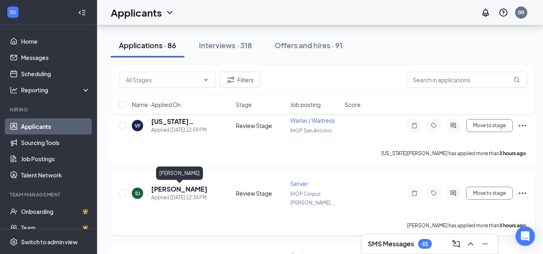
click at [180, 188] on h5 "[PERSON_NAME]" at bounding box center [179, 188] width 56 height 9
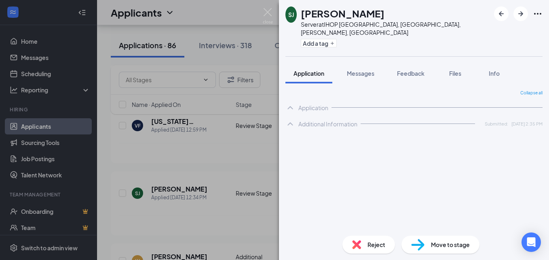
click at [204, 171] on div "SJ [PERSON_NAME] Server at [GEOGRAPHIC_DATA][DATE], [GEOGRAPHIC_DATA],[PERSON_N…" at bounding box center [274, 130] width 549 height 260
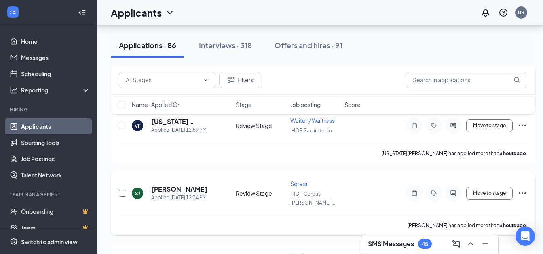
click at [124, 194] on input "checkbox" at bounding box center [122, 192] width 7 height 7
checkbox input "true"
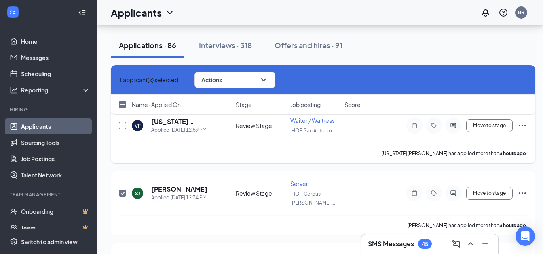
click at [123, 124] on input "checkbox" at bounding box center [122, 125] width 7 height 7
checkbox input "true"
click at [244, 77] on button "Actions" at bounding box center [234, 80] width 81 height 16
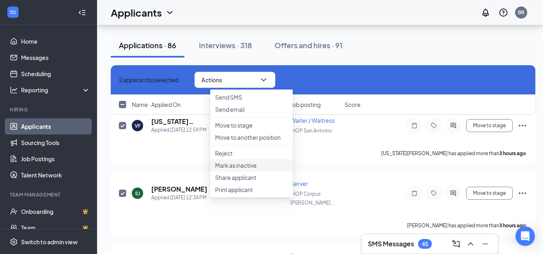
click at [254, 169] on p "Mark as inactive" at bounding box center [251, 165] width 73 height 8
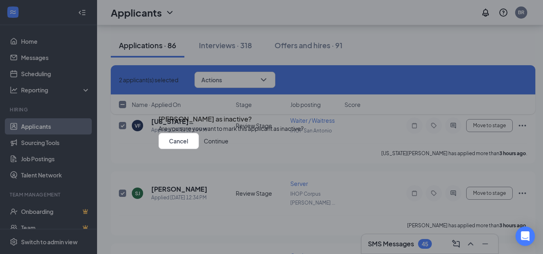
click at [228, 149] on button "Continue" at bounding box center [216, 141] width 25 height 16
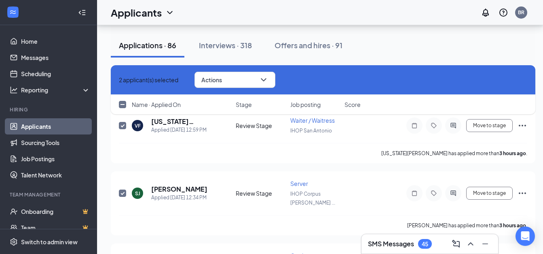
checkbox input "false"
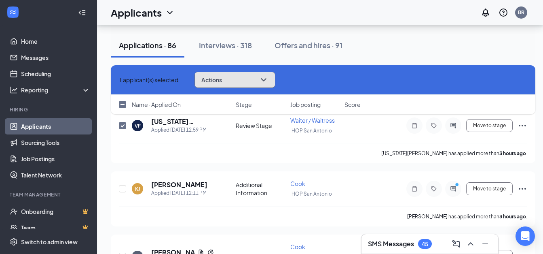
click at [222, 78] on span "Actions" at bounding box center [211, 80] width 21 height 6
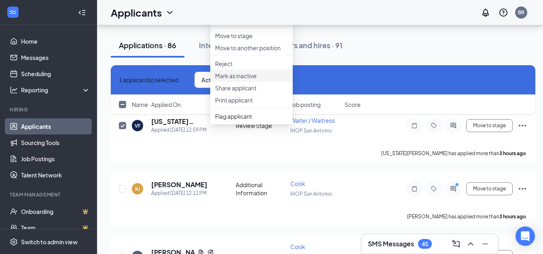
click at [244, 80] on p "Mark as inactive" at bounding box center [251, 76] width 73 height 8
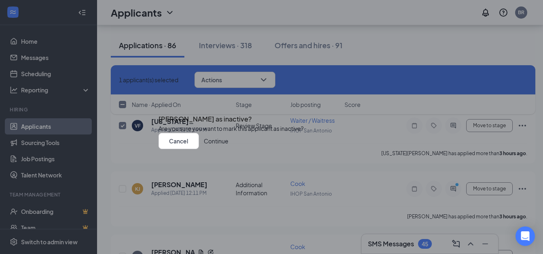
click at [228, 149] on button "Continue" at bounding box center [216, 141] width 25 height 16
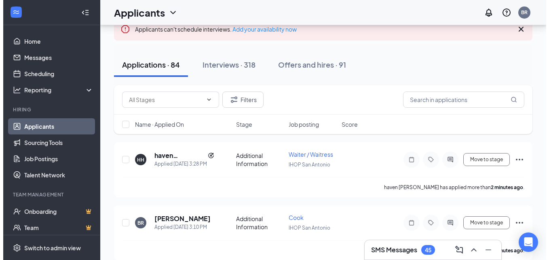
scroll to position [81, 0]
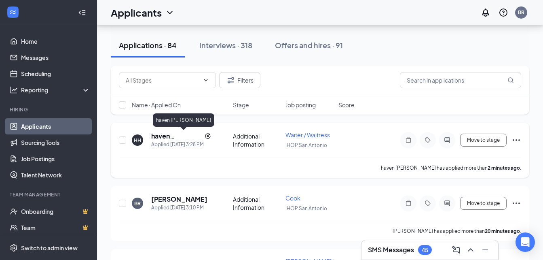
click at [156, 133] on h5 "haven [PERSON_NAME]" at bounding box center [176, 135] width 50 height 9
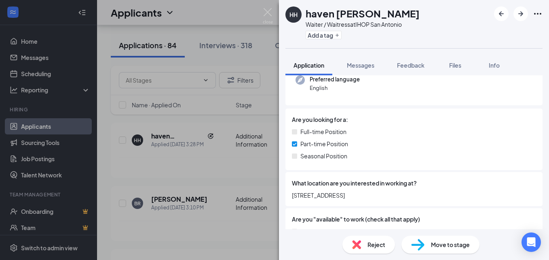
scroll to position [121, 0]
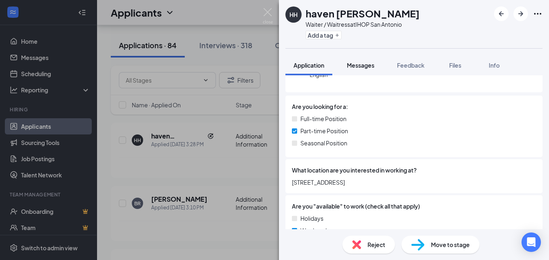
drag, startPoint x: 363, startPoint y: 62, endPoint x: 360, endPoint y: 66, distance: 5.2
click at [363, 66] on span "Messages" at bounding box center [360, 64] width 27 height 7
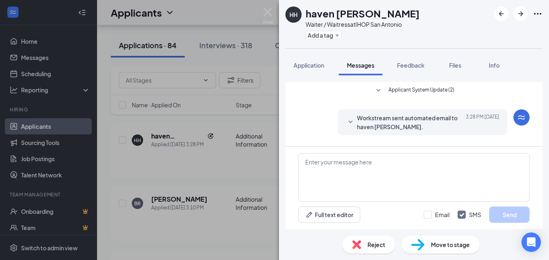
scroll to position [73, 0]
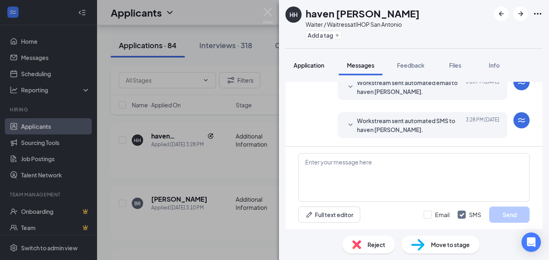
click at [309, 65] on span "Application" at bounding box center [309, 64] width 31 height 7
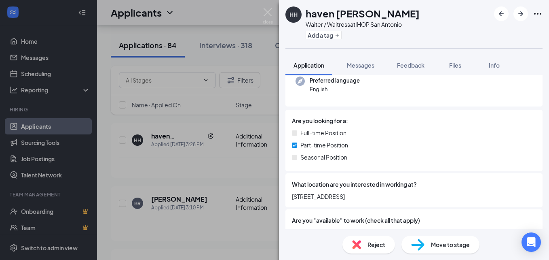
scroll to position [121, 0]
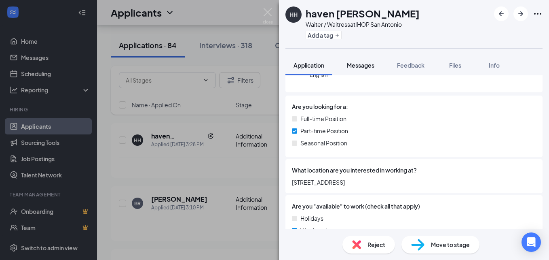
click at [355, 67] on span "Messages" at bounding box center [360, 64] width 27 height 7
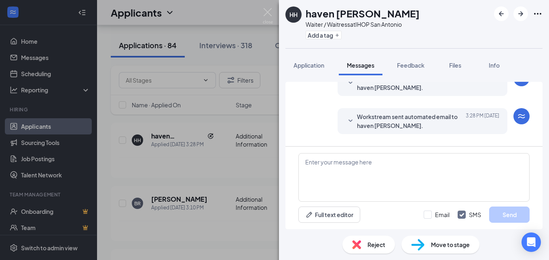
scroll to position [73, 0]
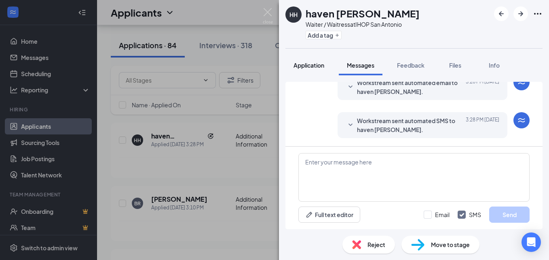
click at [308, 66] on span "Application" at bounding box center [309, 64] width 31 height 7
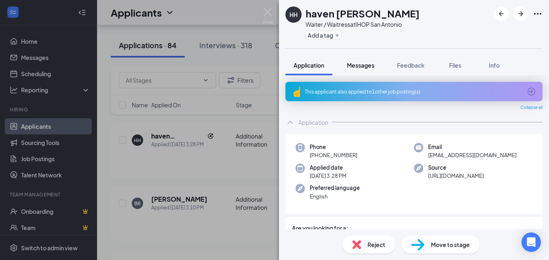
click at [357, 66] on span "Messages" at bounding box center [360, 64] width 27 height 7
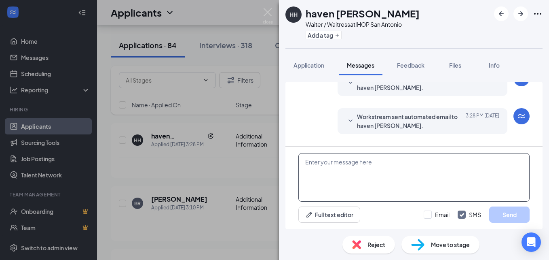
scroll to position [73, 0]
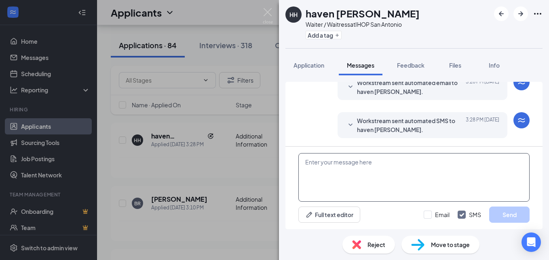
click at [370, 171] on textarea at bounding box center [413, 177] width 231 height 49
paste textarea "We have a new [PERSON_NAME] IHOP location opening at [STREET_ADDRESS], would yo…"
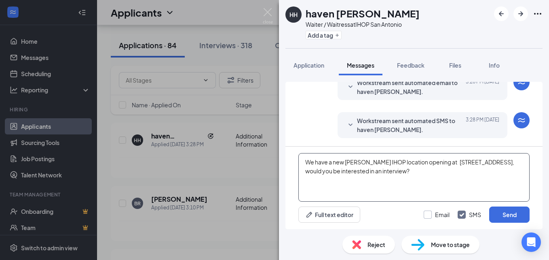
type textarea "We have a new [PERSON_NAME] IHOP location opening at [STREET_ADDRESS], would yo…"
click at [427, 213] on input "Email" at bounding box center [437, 214] width 26 height 8
checkbox input "true"
click at [501, 215] on button "Send" at bounding box center [509, 214] width 40 height 16
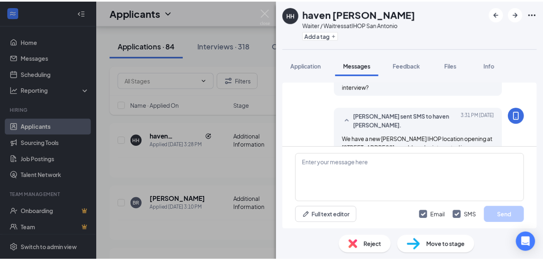
scroll to position [194, 0]
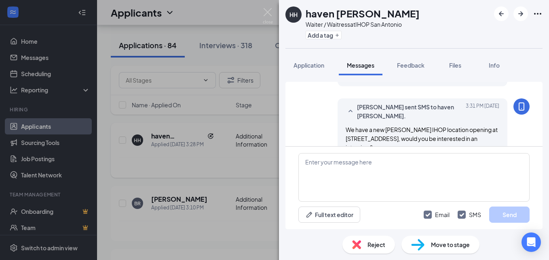
click at [241, 171] on div "HH haven hmielewski Waiter / Waitress at IHOP San Antonio Add a tag Application…" at bounding box center [274, 130] width 549 height 260
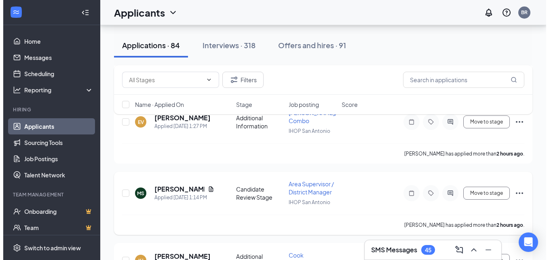
scroll to position [283, 0]
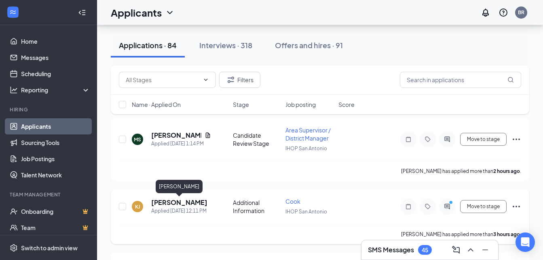
click at [181, 200] on h5 "[PERSON_NAME]" at bounding box center [179, 202] width 56 height 9
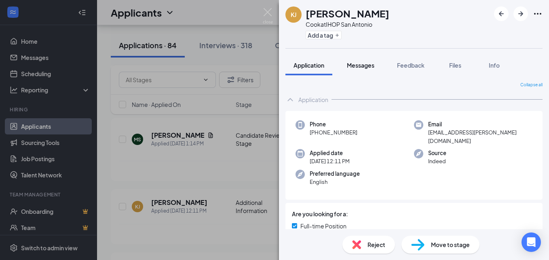
click at [367, 65] on span "Messages" at bounding box center [360, 64] width 27 height 7
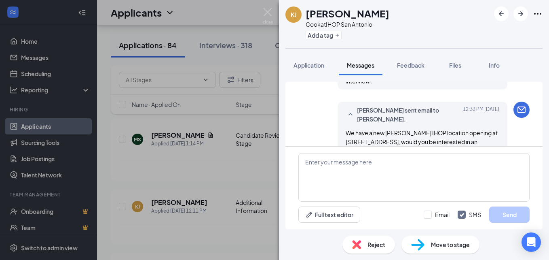
scroll to position [262, 0]
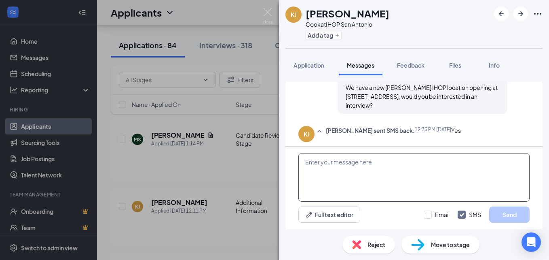
click at [312, 168] on textarea at bounding box center [413, 177] width 231 height 49
click at [328, 171] on textarea at bounding box center [413, 177] width 231 height 49
type textarea "Are you available [DATE] for an interview?"
click at [429, 215] on input "Email" at bounding box center [437, 214] width 26 height 8
checkbox input "true"
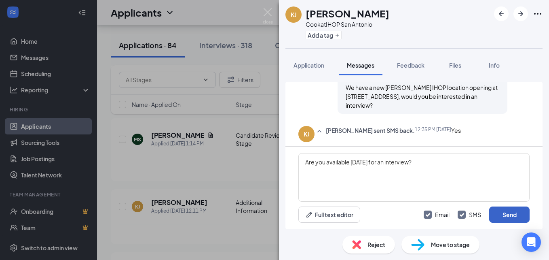
click at [499, 216] on button "Send" at bounding box center [509, 214] width 40 height 16
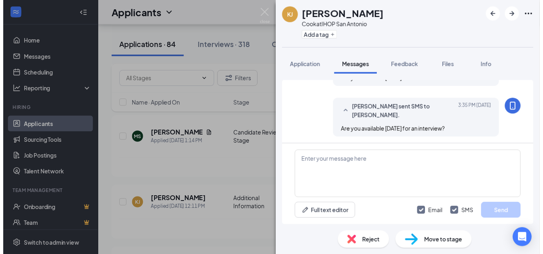
scroll to position [365, 0]
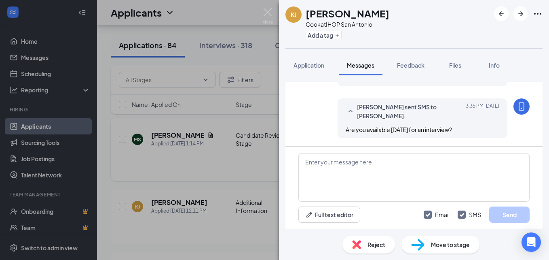
click at [174, 150] on div "KJ KAILAH JOHNSON Cook at IHOP San Antonio Add a tag Application Messages Feedb…" at bounding box center [274, 130] width 549 height 260
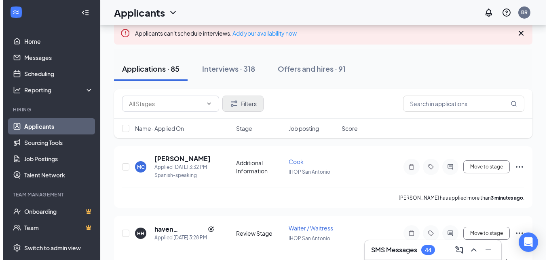
scroll to position [81, 0]
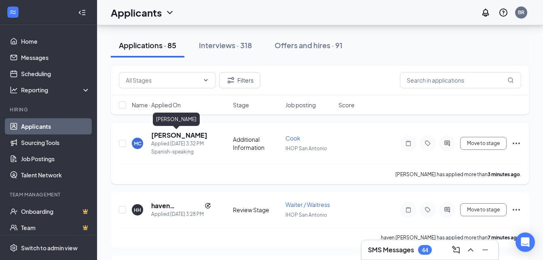
click at [175, 133] on h5 "[PERSON_NAME]" at bounding box center [179, 135] width 56 height 9
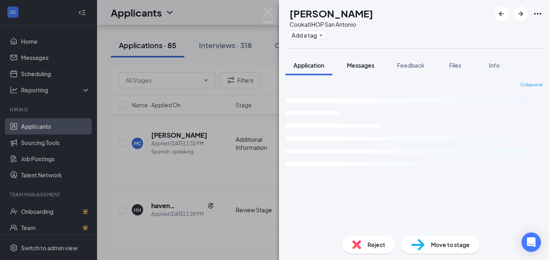
click at [364, 65] on span "Messages" at bounding box center [360, 64] width 27 height 7
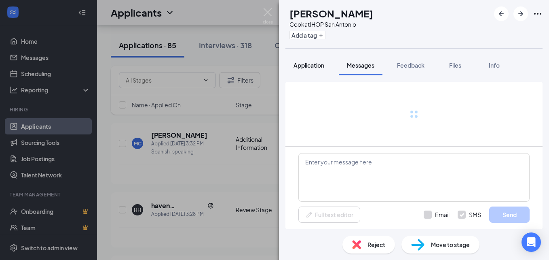
click at [312, 66] on span "Application" at bounding box center [309, 64] width 31 height 7
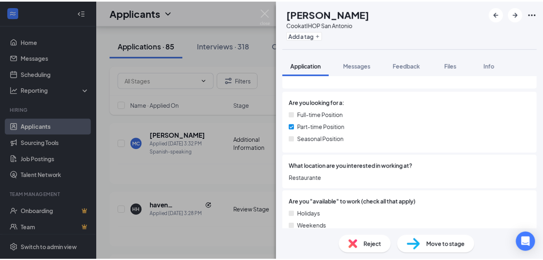
scroll to position [121, 0]
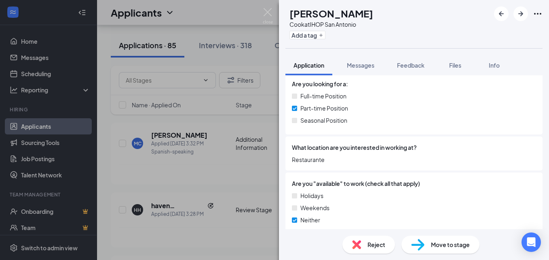
click at [239, 162] on div "MC Maria Cruz Cook at IHOP San Antonio Add a tag Application Messages Feedback …" at bounding box center [274, 130] width 549 height 260
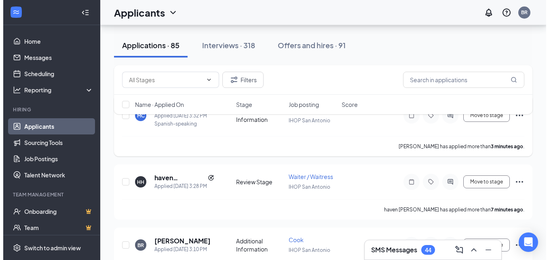
scroll to position [121, 0]
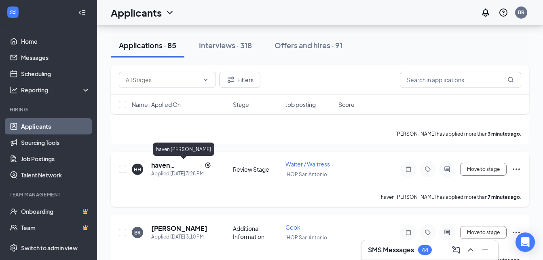
click at [168, 165] on h5 "haven [PERSON_NAME]" at bounding box center [176, 165] width 50 height 9
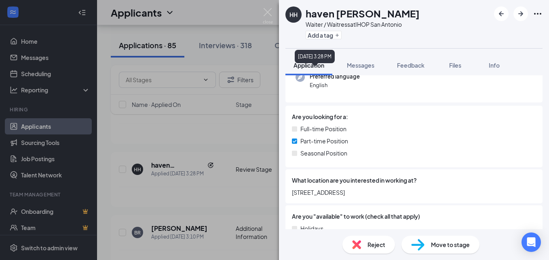
scroll to position [121, 0]
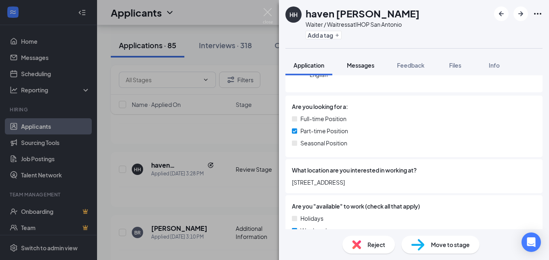
click at [360, 65] on span "Messages" at bounding box center [360, 64] width 27 height 7
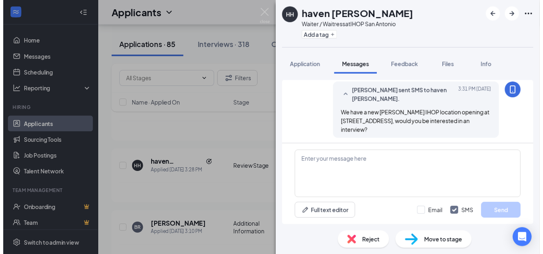
scroll to position [218, 0]
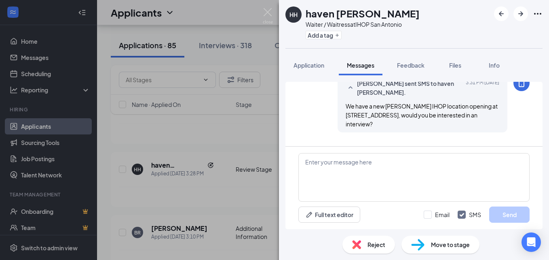
click at [222, 153] on div "HH haven hmielewski Waiter / Waitress at IHOP San Antonio Add a tag Application…" at bounding box center [274, 130] width 549 height 260
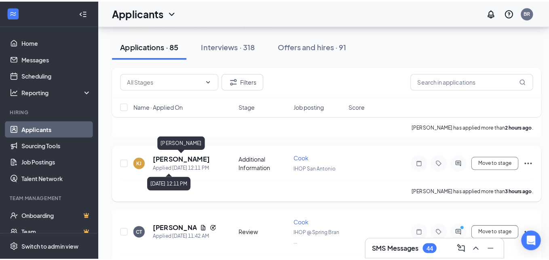
scroll to position [445, 0]
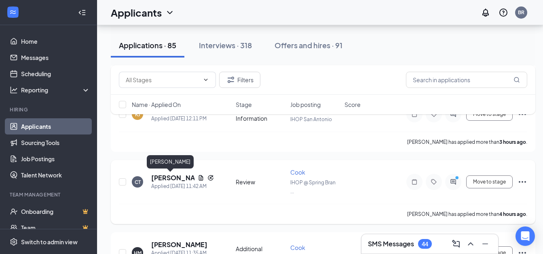
click at [168, 176] on h5 "[PERSON_NAME]" at bounding box center [172, 177] width 43 height 9
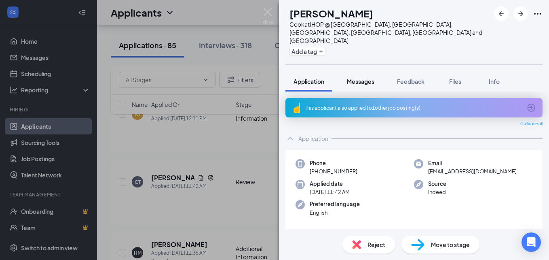
click at [354, 78] on span "Messages" at bounding box center [360, 81] width 27 height 7
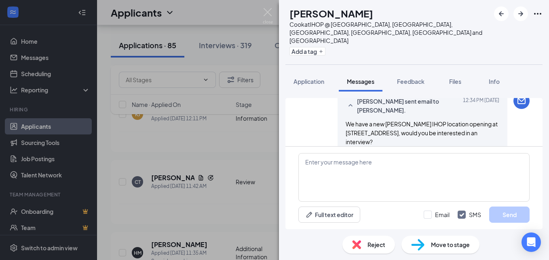
scroll to position [92, 0]
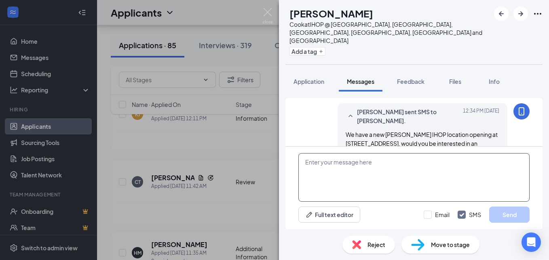
click at [318, 162] on textarea at bounding box center [413, 177] width 231 height 49
click at [450, 161] on textarea "Could you come for an interview tomorrow at an IHOP" at bounding box center [413, 177] width 231 height 49
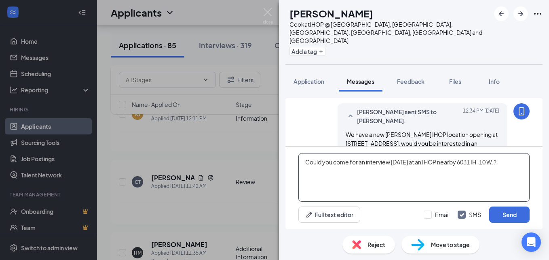
click at [509, 160] on textarea "Could you come for an interview tomorrow at an IHOP nearby 6031 IH-10 W.?" at bounding box center [413, 177] width 231 height 49
type textarea "Could you come for an interview tomorrow at an IHOP nearby 6031 IH-10 W. at 11 …"
click at [428, 213] on input "Email" at bounding box center [437, 214] width 26 height 8
checkbox input "true"
click at [497, 212] on button "Send" at bounding box center [509, 214] width 40 height 16
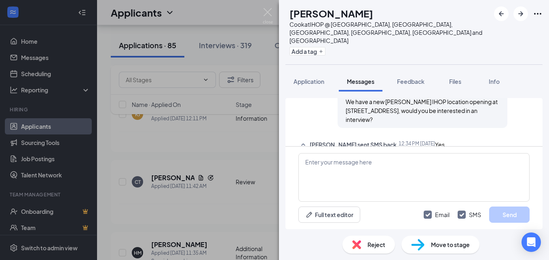
scroll to position [132, 0]
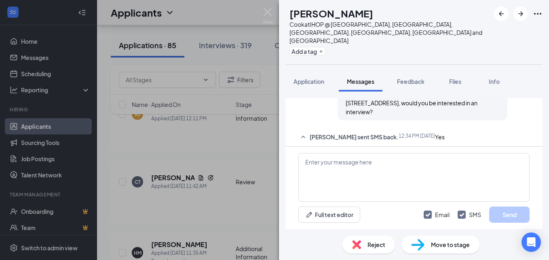
click at [218, 206] on div "CT Clemencia Tepetate Cook at IHOP @ Spring Branch, San Marcos, New Braunfels, …" at bounding box center [274, 130] width 549 height 260
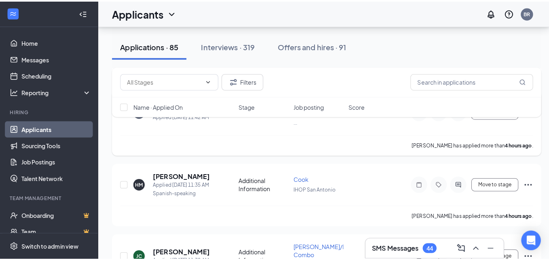
scroll to position [526, 0]
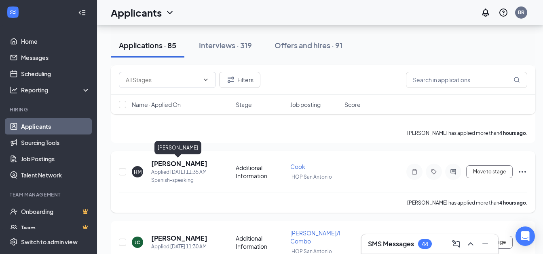
click at [184, 161] on h5 "[PERSON_NAME]" at bounding box center [179, 163] width 56 height 9
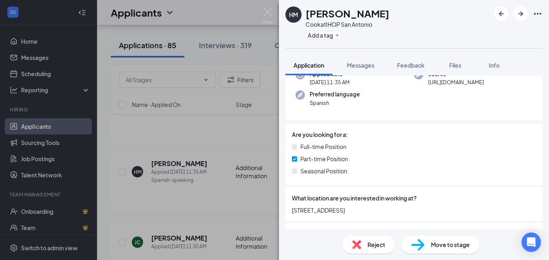
scroll to position [121, 0]
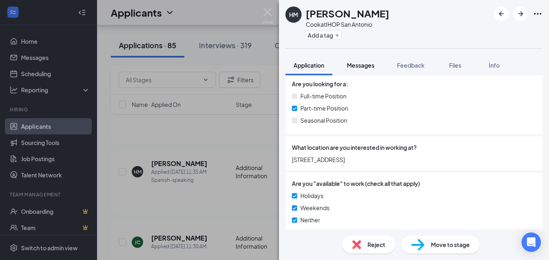
click at [368, 65] on span "Messages" at bounding box center [360, 64] width 27 height 7
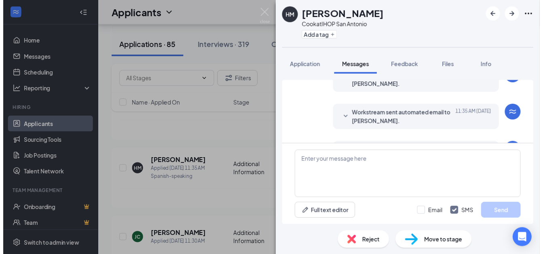
scroll to position [218, 0]
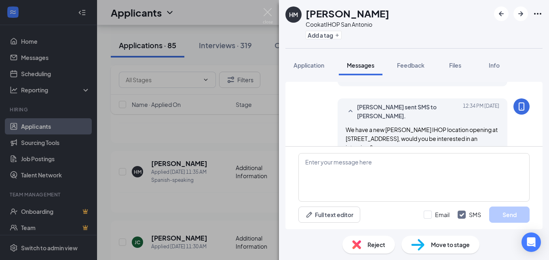
click at [210, 149] on div "HM [PERSON_NAME] at IHOP [GEOGRAPHIC_DATA] Add a tag Application Messages Feedb…" at bounding box center [274, 130] width 549 height 260
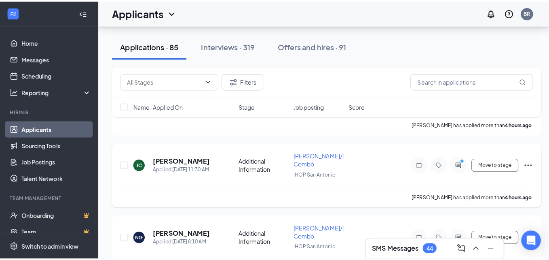
scroll to position [607, 0]
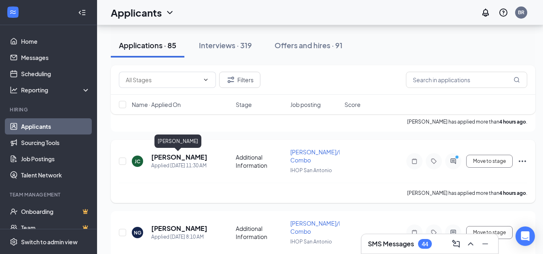
click at [187, 154] on h5 "[PERSON_NAME]" at bounding box center [179, 156] width 56 height 9
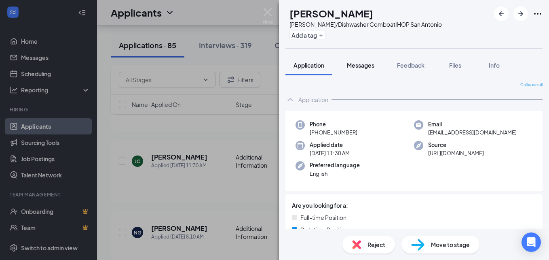
click at [358, 63] on span "Messages" at bounding box center [360, 64] width 27 height 7
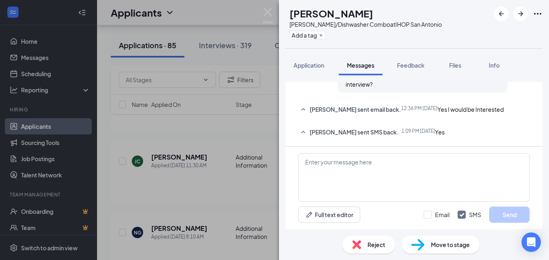
scroll to position [305, 0]
click at [321, 170] on textarea at bounding box center [413, 177] width 231 height 49
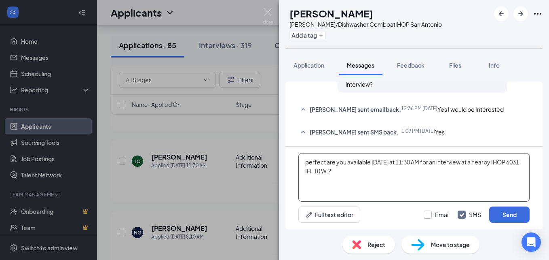
type textarea "perfect are you available [DATE] at 11;30 AM for an interview at a nearby IHOP …"
click at [425, 214] on input "Email" at bounding box center [437, 214] width 26 height 8
checkbox input "true"
click at [503, 212] on button "Send" at bounding box center [509, 214] width 40 height 16
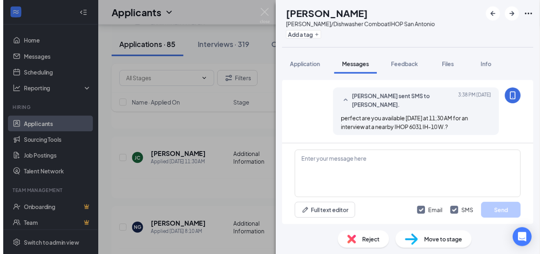
scroll to position [427, 0]
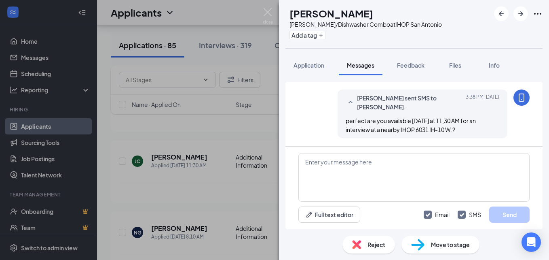
click at [223, 204] on div "JC Jacob Coleman Busser/Dishwasher Combo at IHOP San Antonio Add a tag Applicat…" at bounding box center [274, 130] width 549 height 260
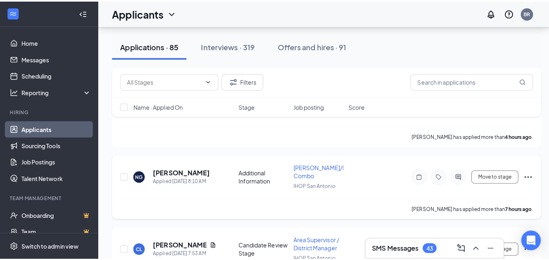
scroll to position [687, 0]
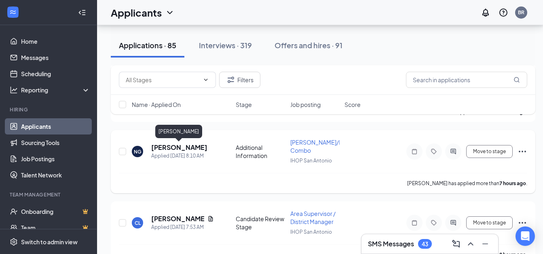
click at [174, 145] on h5 "[PERSON_NAME]" at bounding box center [179, 147] width 56 height 9
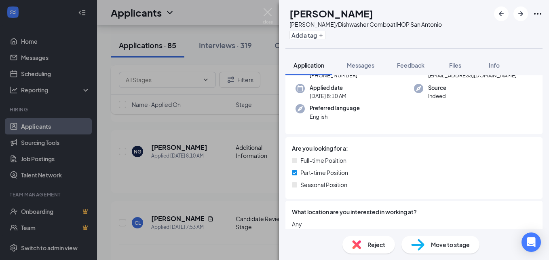
scroll to position [81, 0]
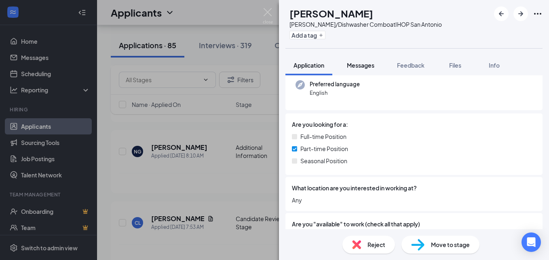
click at [361, 64] on span "Messages" at bounding box center [360, 64] width 27 height 7
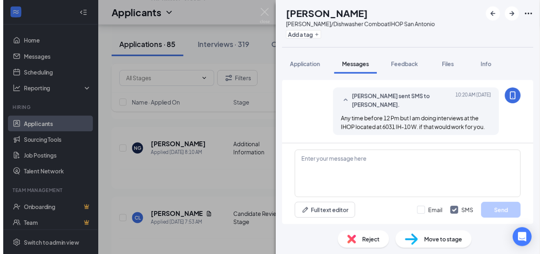
scroll to position [471, 0]
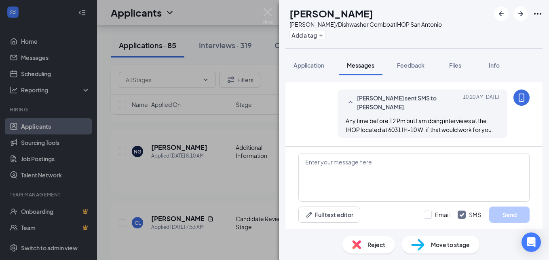
click at [218, 189] on div "NG [PERSON_NAME]/Dishwasher Combo at IHOP San Antonio Add a tag Application Mes…" at bounding box center [274, 130] width 549 height 260
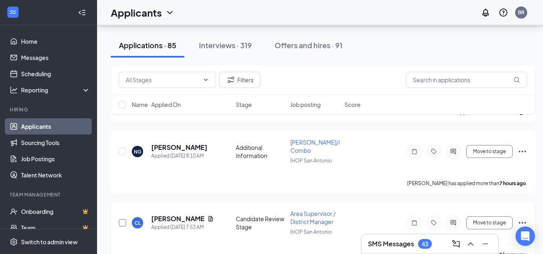
click at [124, 223] on input "checkbox" at bounding box center [122, 222] width 7 height 7
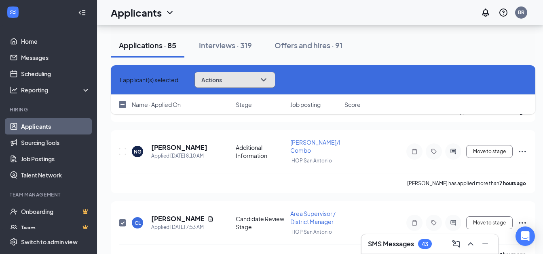
click at [247, 79] on button "Actions" at bounding box center [234, 80] width 81 height 16
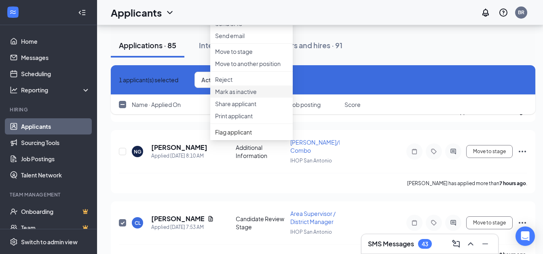
click at [235, 95] on p "Mark as inactive" at bounding box center [251, 91] width 73 height 8
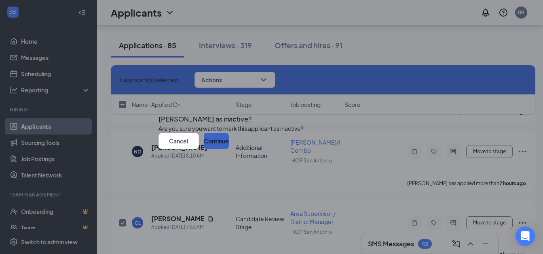
click at [229, 149] on button "Continue" at bounding box center [216, 141] width 25 height 16
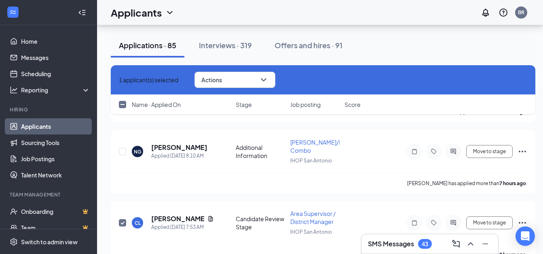
checkbox input "false"
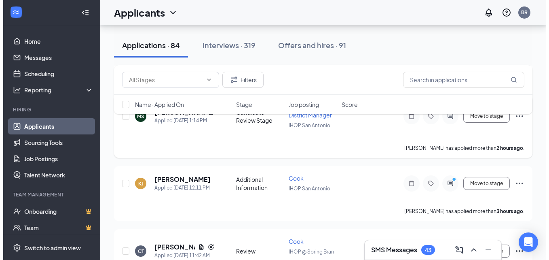
scroll to position [364, 0]
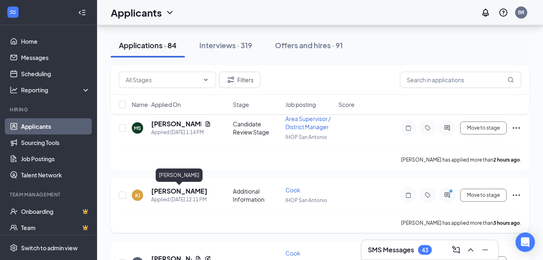
click at [181, 190] on h5 "[PERSON_NAME]" at bounding box center [179, 190] width 56 height 9
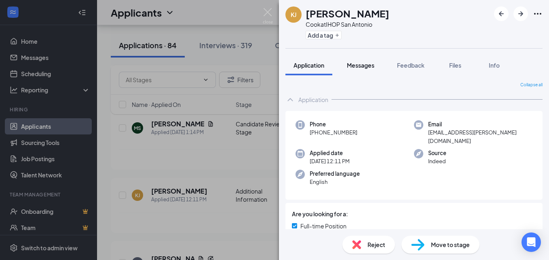
click at [366, 63] on span "Messages" at bounding box center [360, 64] width 27 height 7
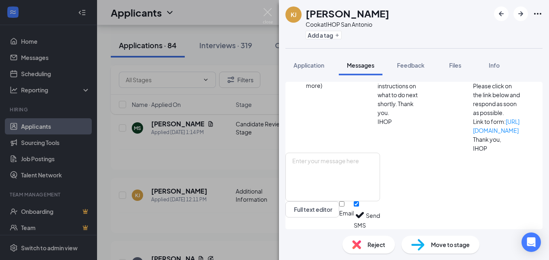
scroll to position [411, 0]
click at [315, 162] on textarea at bounding box center [332, 176] width 95 height 49
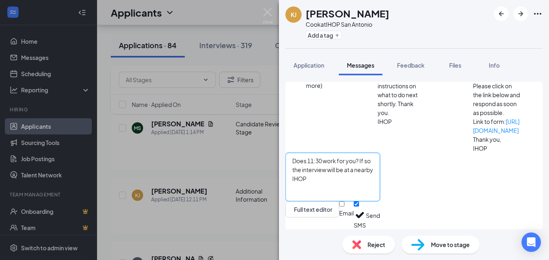
type textarea "Does 11:30 work for you? If so the interview will be at a nearby IHOP"
click at [254, 113] on div "[PERSON_NAME] [PERSON_NAME] at IHOP San Antonio Add a tag Application Messages …" at bounding box center [274, 130] width 549 height 260
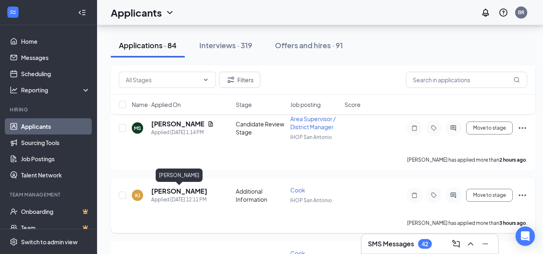
click at [177, 188] on h5 "[PERSON_NAME]" at bounding box center [179, 190] width 56 height 9
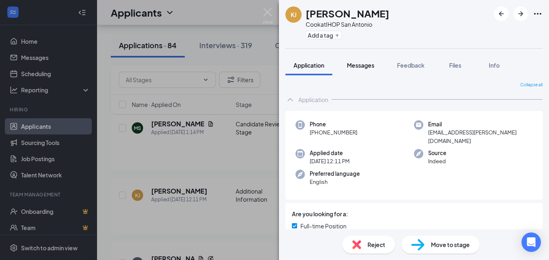
click at [370, 65] on span "Messages" at bounding box center [360, 64] width 27 height 7
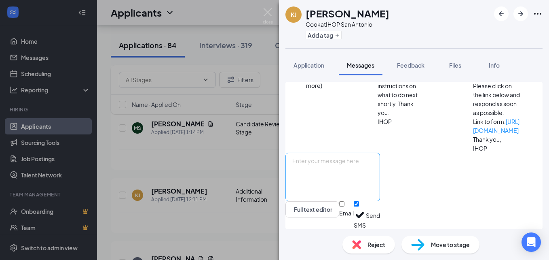
scroll to position [411, 0]
click at [321, 170] on textarea at bounding box center [332, 176] width 95 height 49
click at [373, 163] on textarea "Perfect let's do 11:30 at a nearby IHOP 6031 IH-10 W." at bounding box center [332, 176] width 95 height 49
click at [380, 163] on textarea "Perfect let's do 11:30 at the nearby IHOP 6031 IH-10 W." at bounding box center [332, 176] width 95 height 49
type textarea "Perfect lets do 11:30 at the nearby IHOP 6031 IH-10 W."
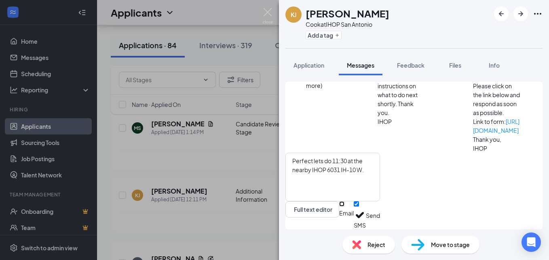
click at [345, 206] on input "Email" at bounding box center [341, 203] width 5 height 5
checkbox input "true"
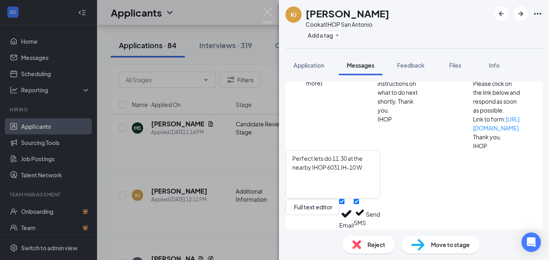
click at [380, 210] on button "Send" at bounding box center [373, 214] width 14 height 30
click at [323, 65] on span "Application" at bounding box center [309, 64] width 31 height 7
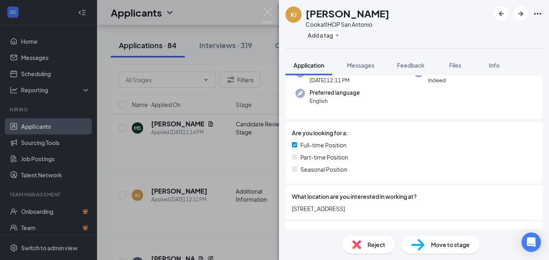
scroll to position [121, 0]
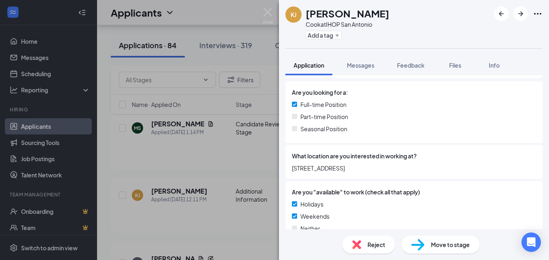
click at [217, 174] on div "[PERSON_NAME] Cook at IHOP San Antonio Add a tag Application Messages Feedback …" at bounding box center [274, 130] width 549 height 260
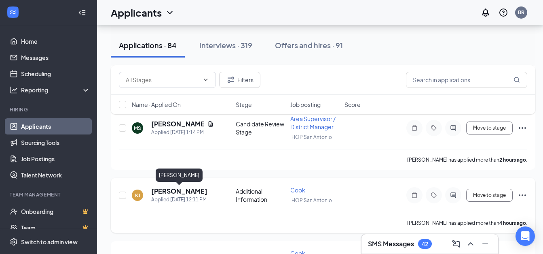
click at [192, 189] on h5 "[PERSON_NAME]" at bounding box center [179, 190] width 56 height 9
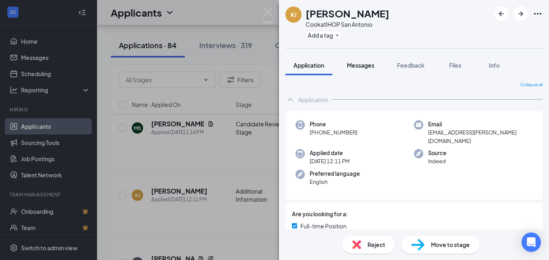
click at [366, 64] on span "Messages" at bounding box center [360, 64] width 27 height 7
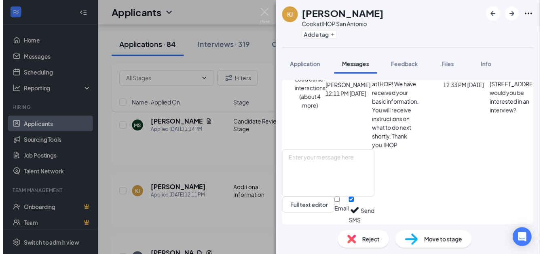
scroll to position [439, 0]
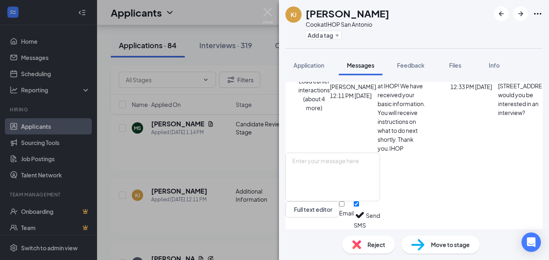
click at [250, 157] on div "[PERSON_NAME] [PERSON_NAME] at IHOP San Antonio Add a tag Application Messages …" at bounding box center [274, 130] width 549 height 260
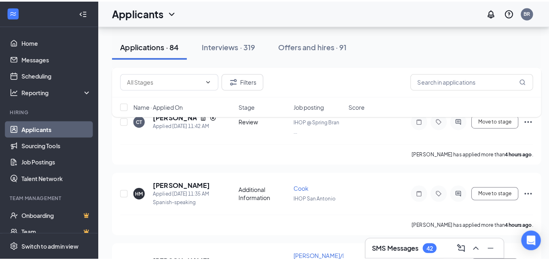
scroll to position [526, 0]
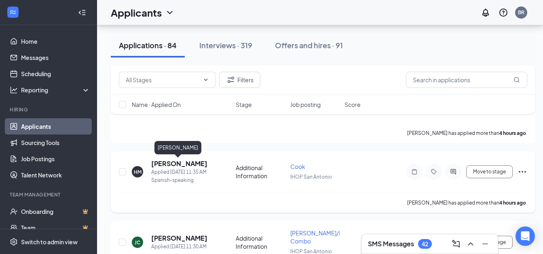
click at [169, 163] on h5 "[PERSON_NAME]" at bounding box center [179, 163] width 56 height 9
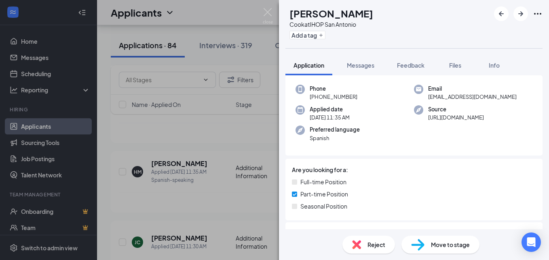
scroll to position [121, 0]
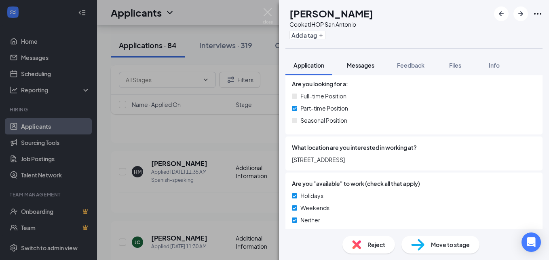
click at [372, 64] on span "Messages" at bounding box center [360, 64] width 27 height 7
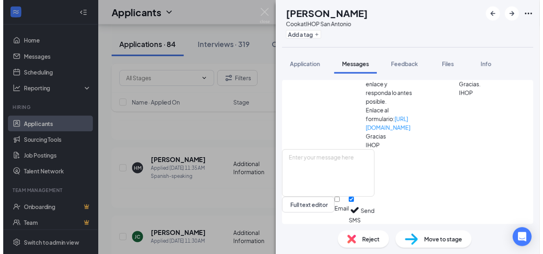
scroll to position [218, 0]
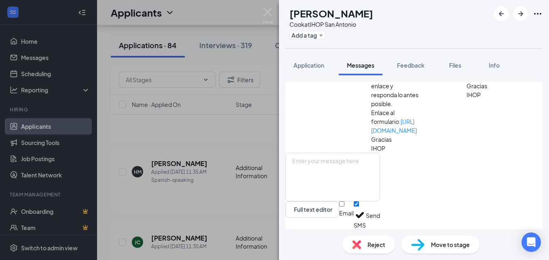
click at [201, 114] on div "HM [PERSON_NAME] at IHOP [GEOGRAPHIC_DATA] Add a tag Application Messages Feedb…" at bounding box center [274, 130] width 549 height 260
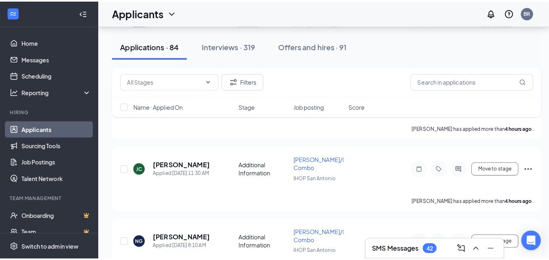
scroll to position [607, 0]
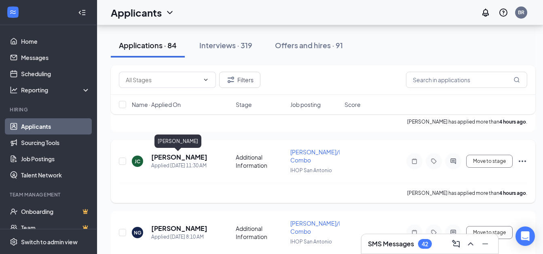
click at [183, 156] on h5 "[PERSON_NAME]" at bounding box center [179, 156] width 56 height 9
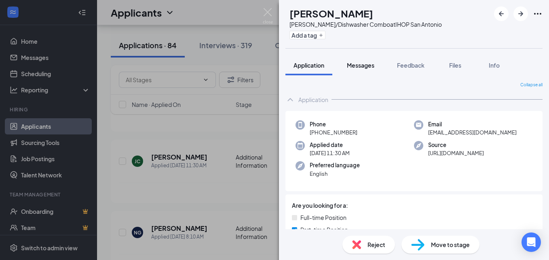
click at [359, 63] on span "Messages" at bounding box center [360, 64] width 27 height 7
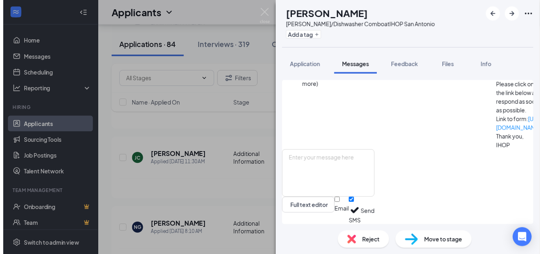
scroll to position [429, 0]
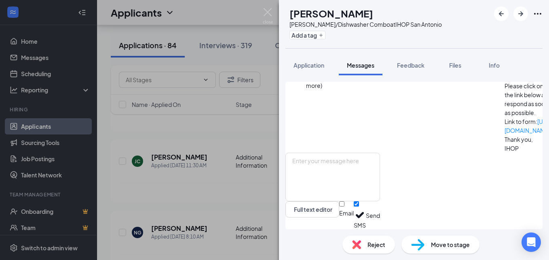
drag, startPoint x: 193, startPoint y: 186, endPoint x: 193, endPoint y: 178, distance: 7.7
click at [193, 178] on div "[PERSON_NAME] [PERSON_NAME]/Dishwasher Combo at IHOP San Antonio Add a tag Appl…" at bounding box center [274, 130] width 549 height 260
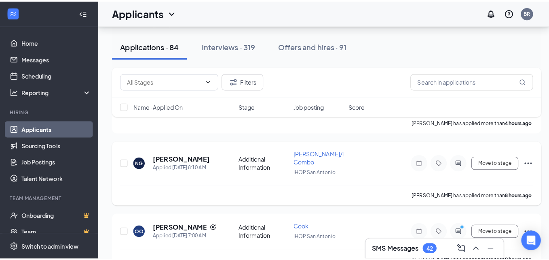
scroll to position [687, 0]
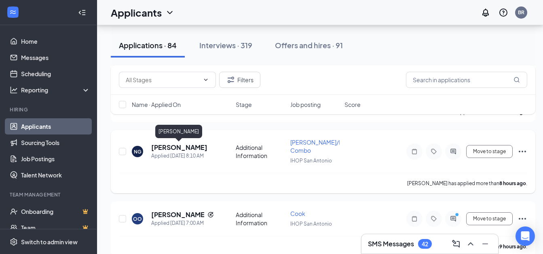
click at [180, 146] on h5 "[PERSON_NAME]" at bounding box center [179, 147] width 56 height 9
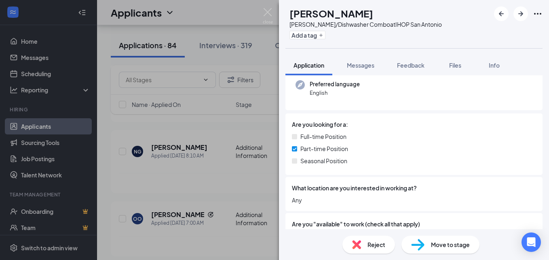
scroll to position [162, 0]
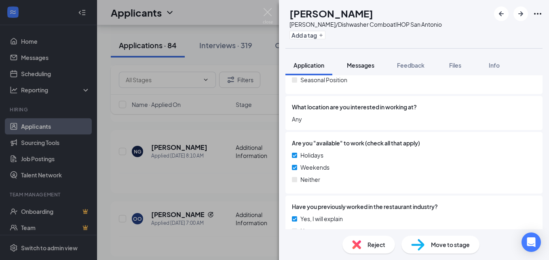
click at [361, 64] on span "Messages" at bounding box center [360, 64] width 27 height 7
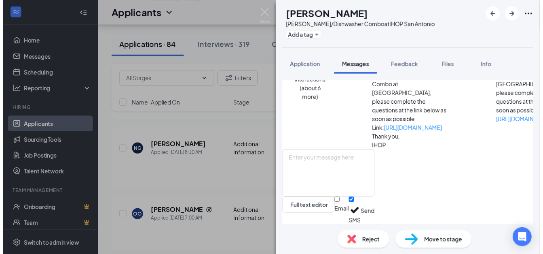
scroll to position [390, 0]
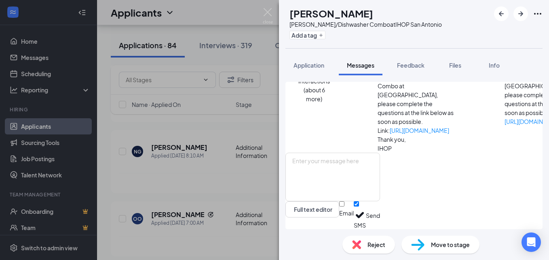
click at [250, 120] on div "NG [PERSON_NAME]/Dishwasher Combo at IHOP San Antonio Add a tag Application Mes…" at bounding box center [274, 130] width 549 height 260
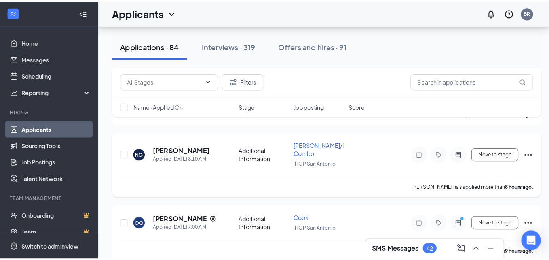
scroll to position [728, 0]
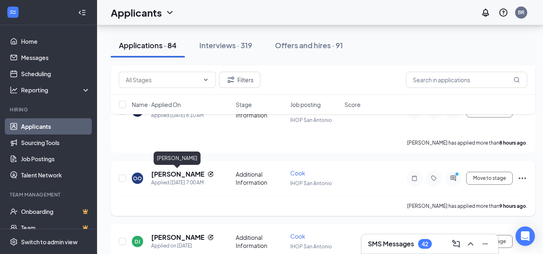
click at [179, 174] on h5 "[PERSON_NAME]" at bounding box center [177, 173] width 53 height 9
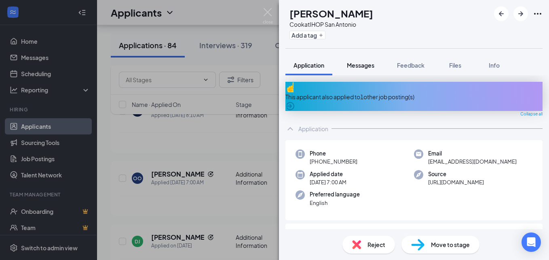
click at [355, 66] on span "Messages" at bounding box center [360, 64] width 27 height 7
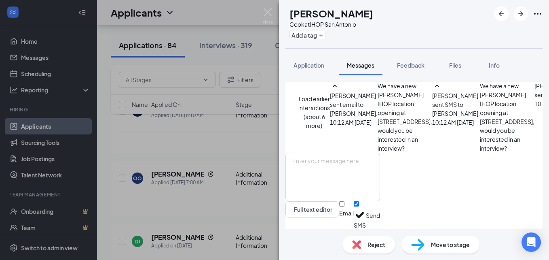
scroll to position [460, 0]
click at [312, 164] on textarea at bounding box center [332, 176] width 95 height 49
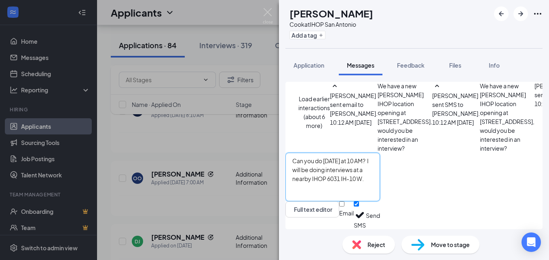
type textarea "Can you do [DATE] at 10 AM? I will be doing interviews at a nearby IHOP 6031 IH…"
click at [345, 206] on input "Email" at bounding box center [341, 203] width 5 height 5
checkbox input "true"
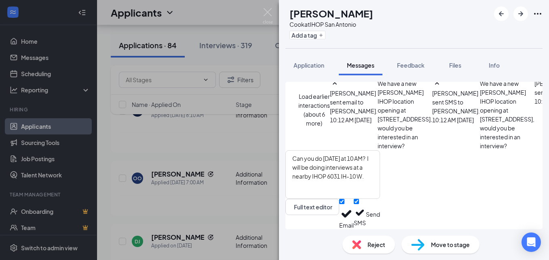
click at [380, 213] on button "Send" at bounding box center [373, 214] width 14 height 30
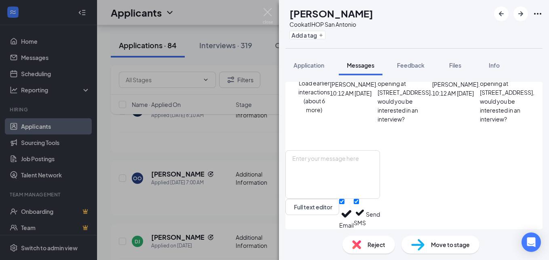
scroll to position [621, 0]
